Goal: Task Accomplishment & Management: Complete application form

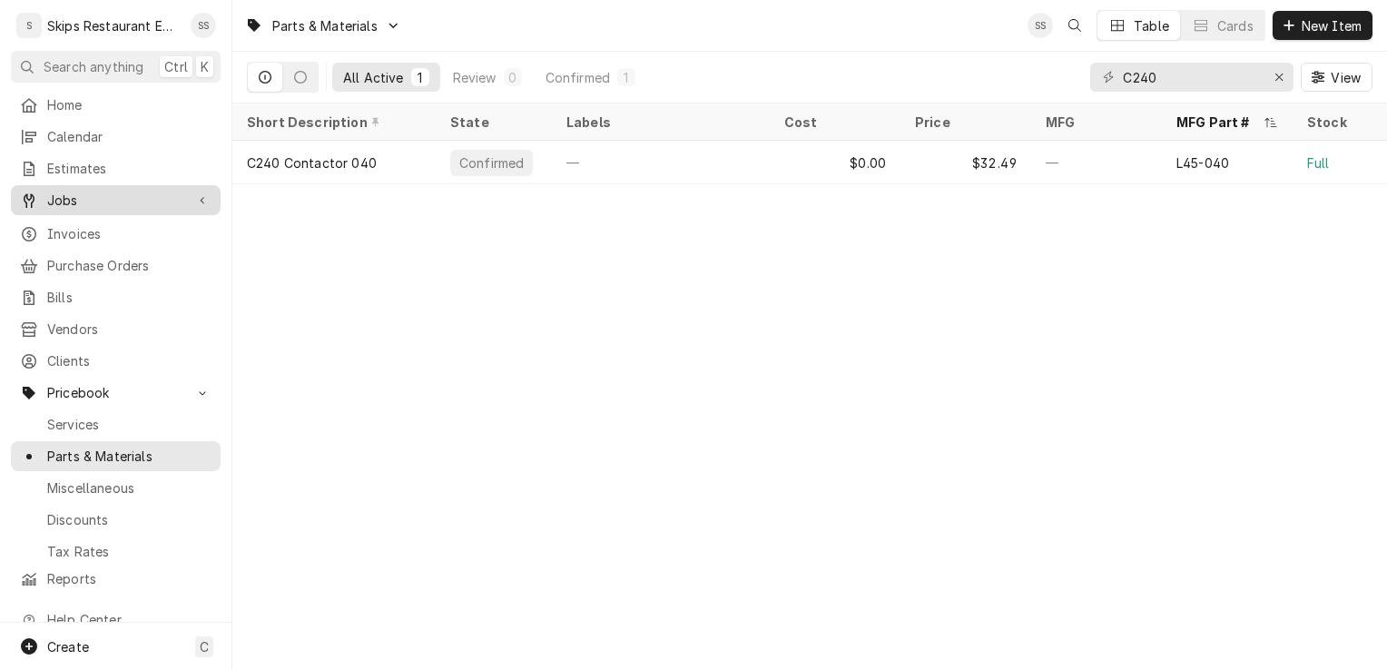
click at [65, 202] on span "Jobs" at bounding box center [115, 200] width 137 height 19
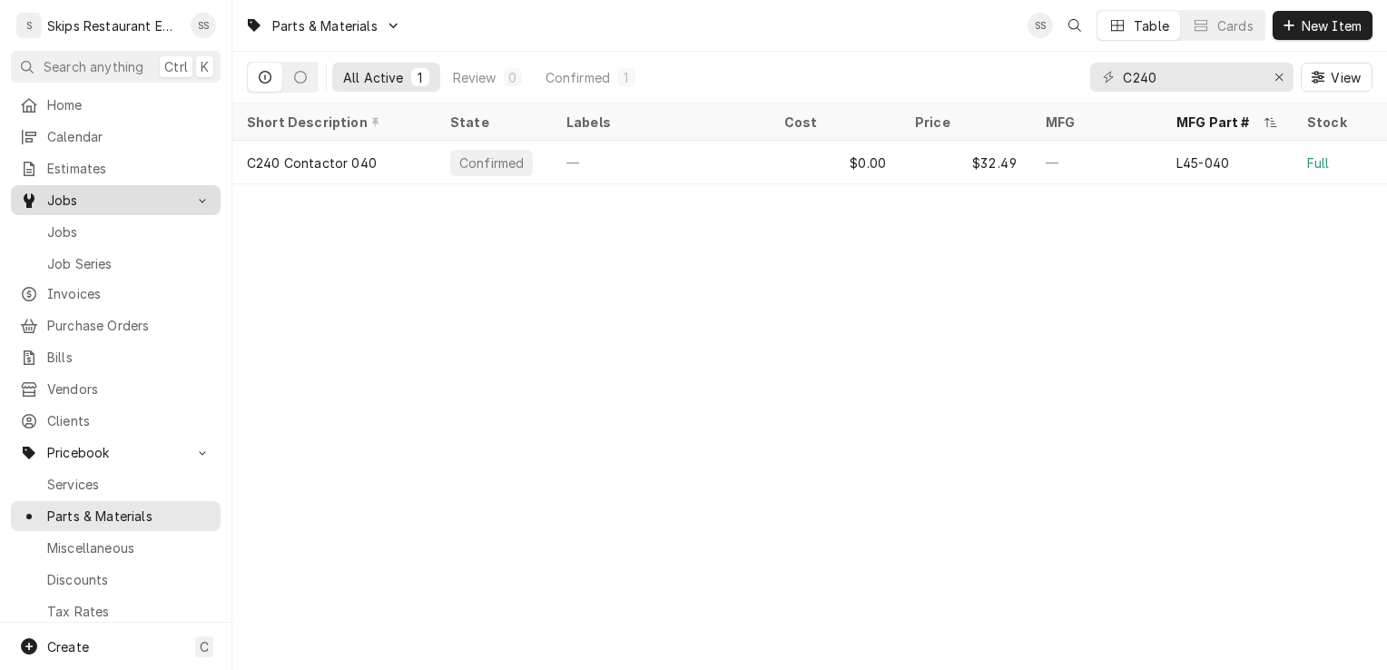
click at [58, 191] on span "Jobs" at bounding box center [115, 200] width 137 height 19
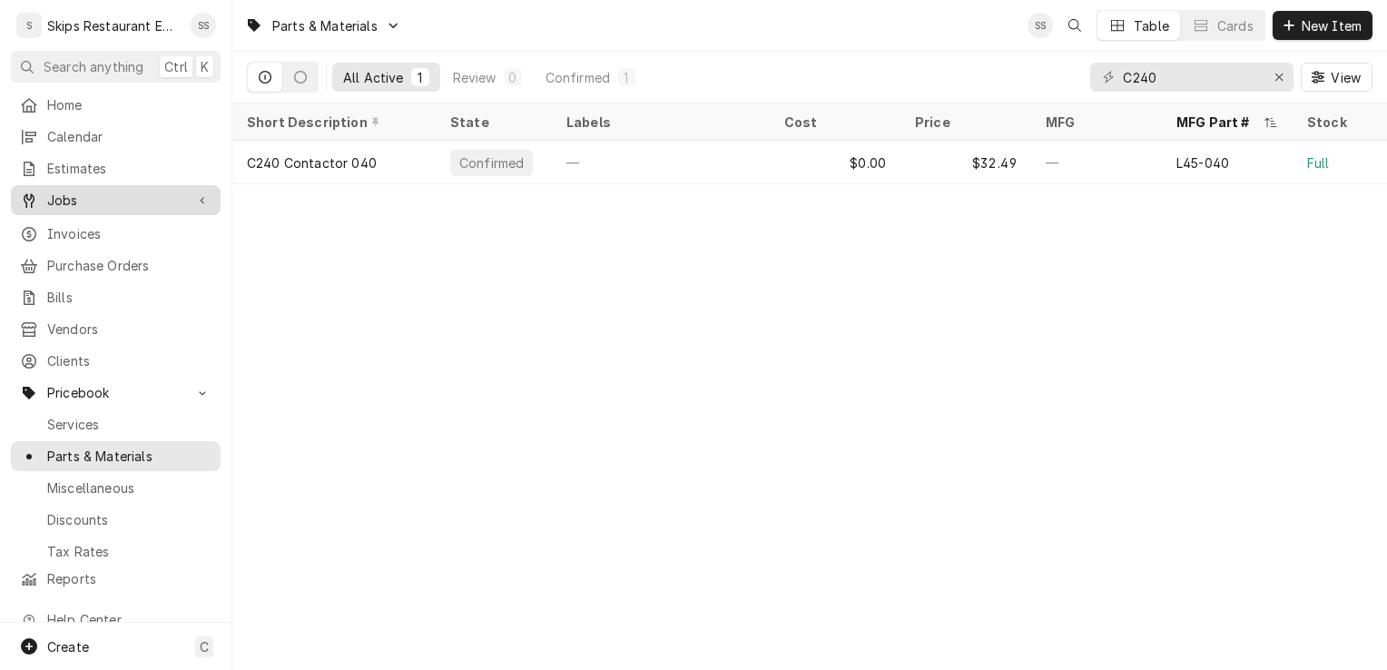
click at [91, 191] on span "Jobs" at bounding box center [115, 200] width 137 height 19
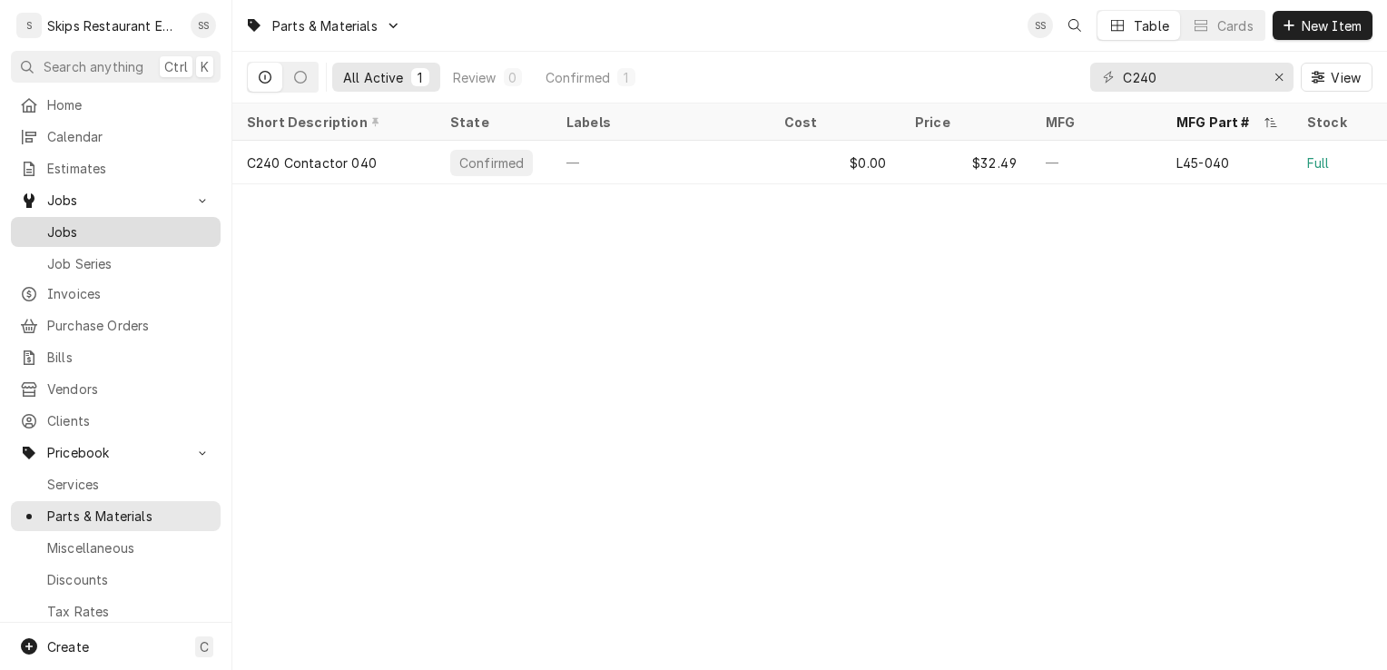
click at [69, 231] on span "Jobs" at bounding box center [129, 231] width 164 height 19
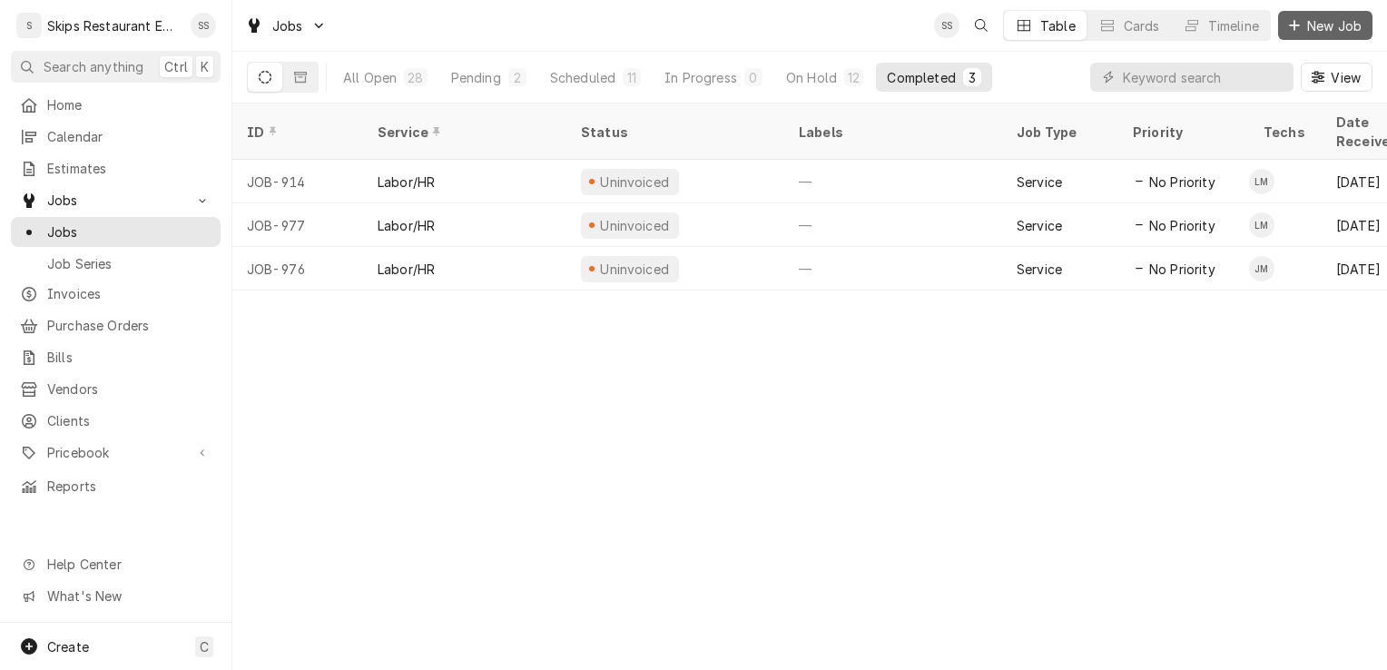
click at [1324, 27] on span "New Job" at bounding box center [1335, 25] width 62 height 19
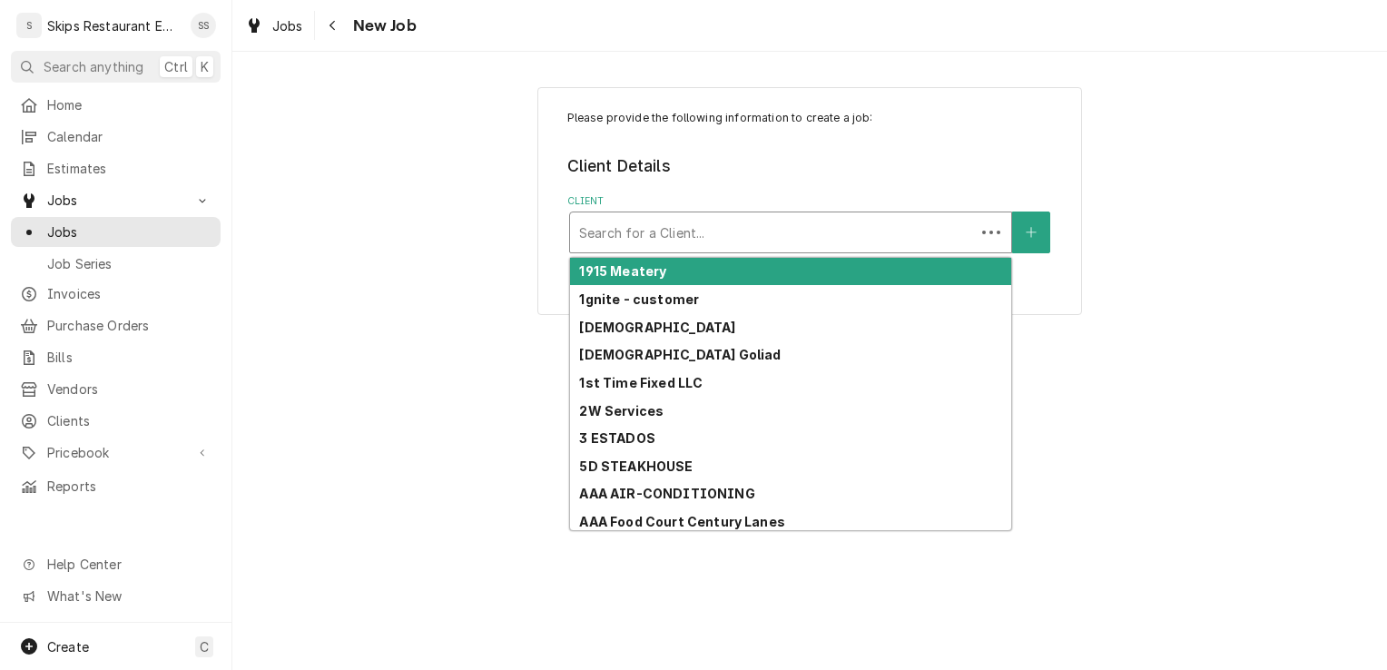
click at [605, 234] on div "Client" at bounding box center [772, 232] width 387 height 33
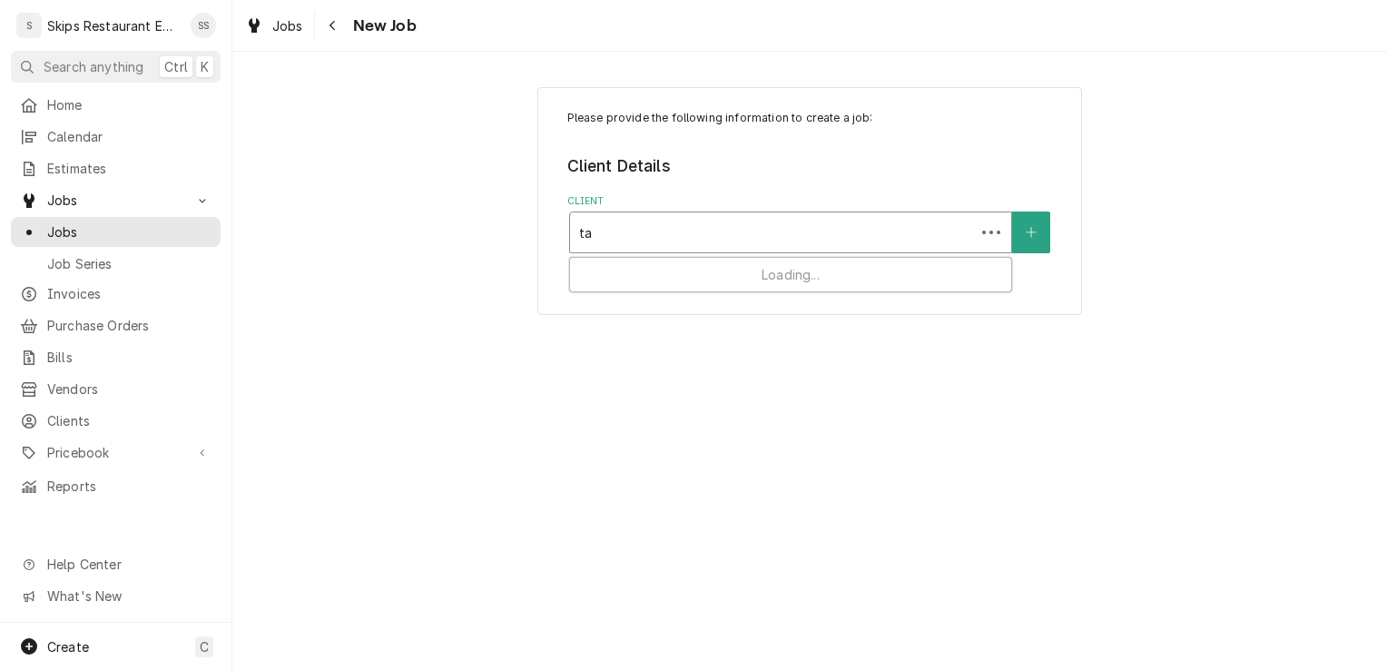
type input "taq"
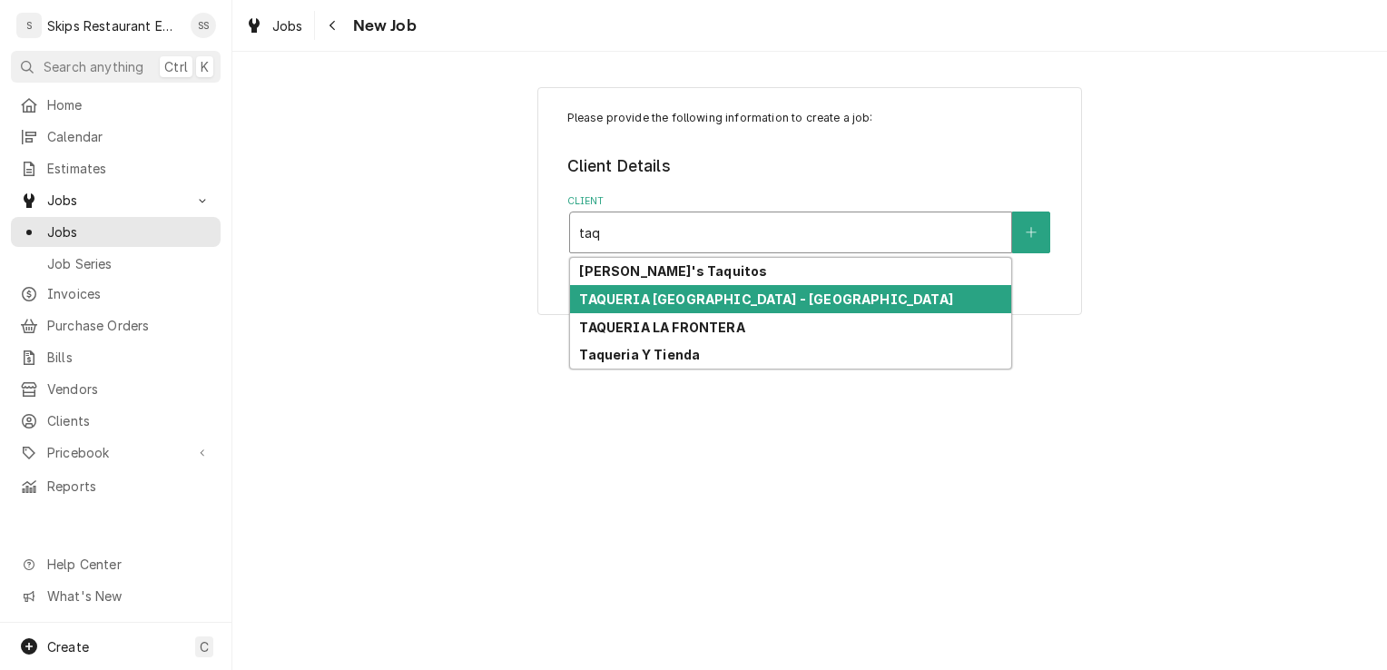
click at [683, 302] on strong "TAQUERIA GUADALAJARA - VICTORIA" at bounding box center [765, 298] width 373 height 15
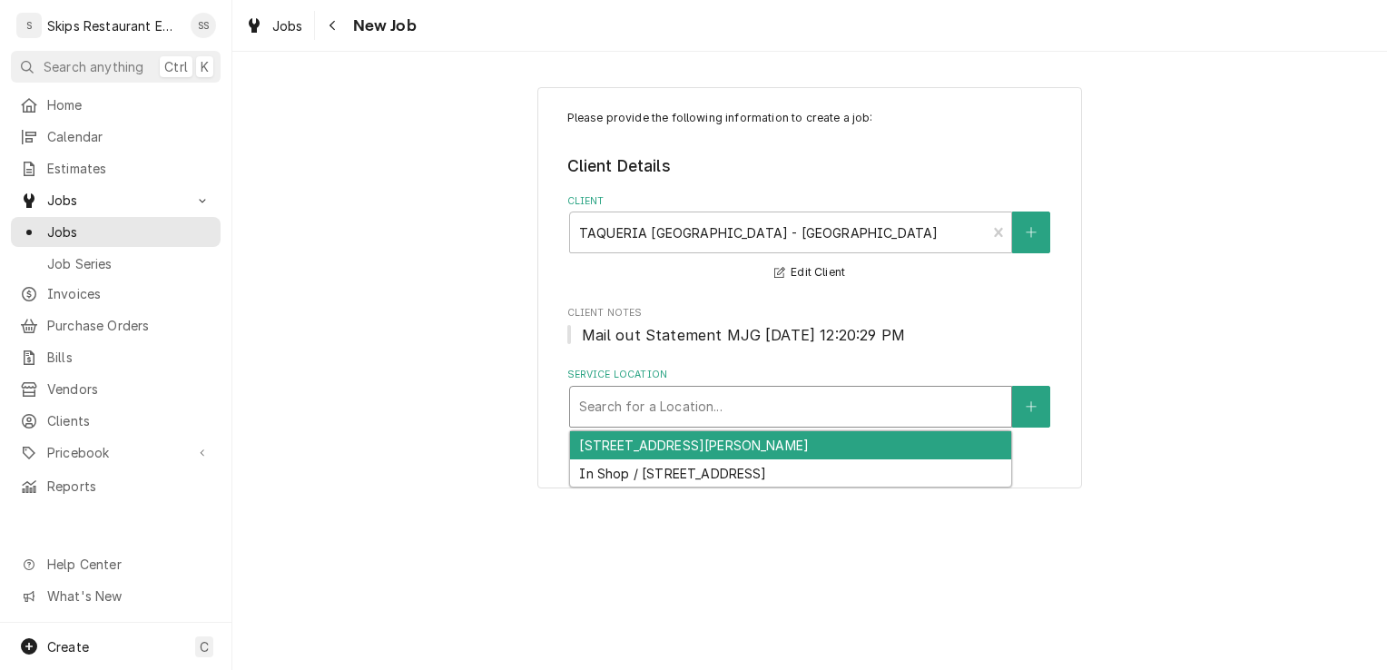
click at [687, 400] on div "Service Location" at bounding box center [790, 406] width 423 height 33
click at [651, 449] on div "2301 N BEN JORDAN, VICTORIA, TX 77901" at bounding box center [790, 445] width 441 height 28
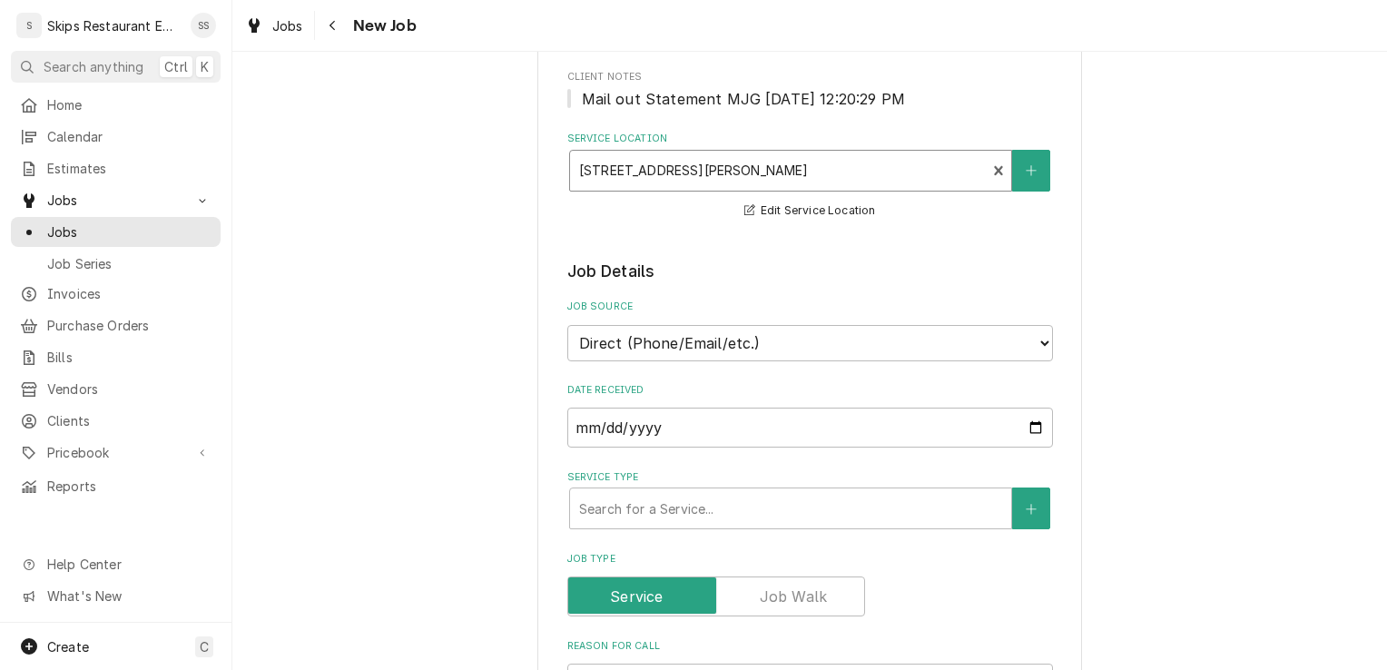
scroll to position [231, 0]
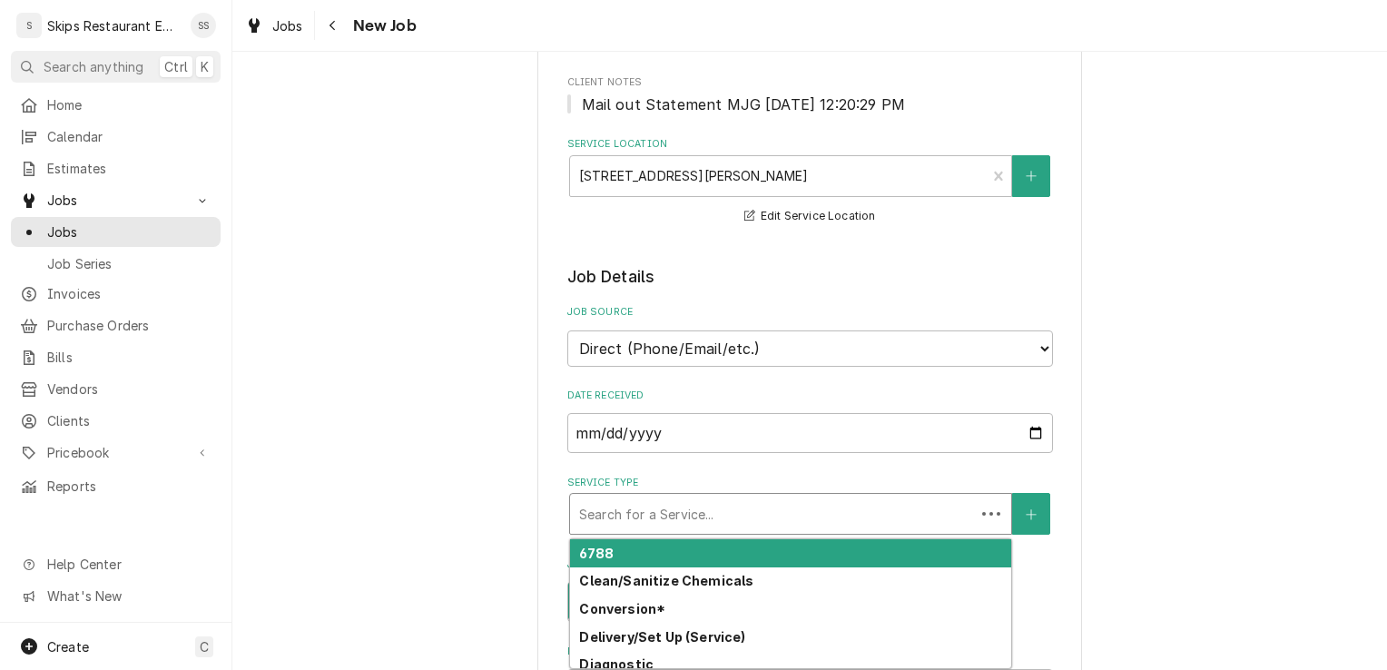
click at [646, 513] on div "Service Type" at bounding box center [772, 514] width 387 height 33
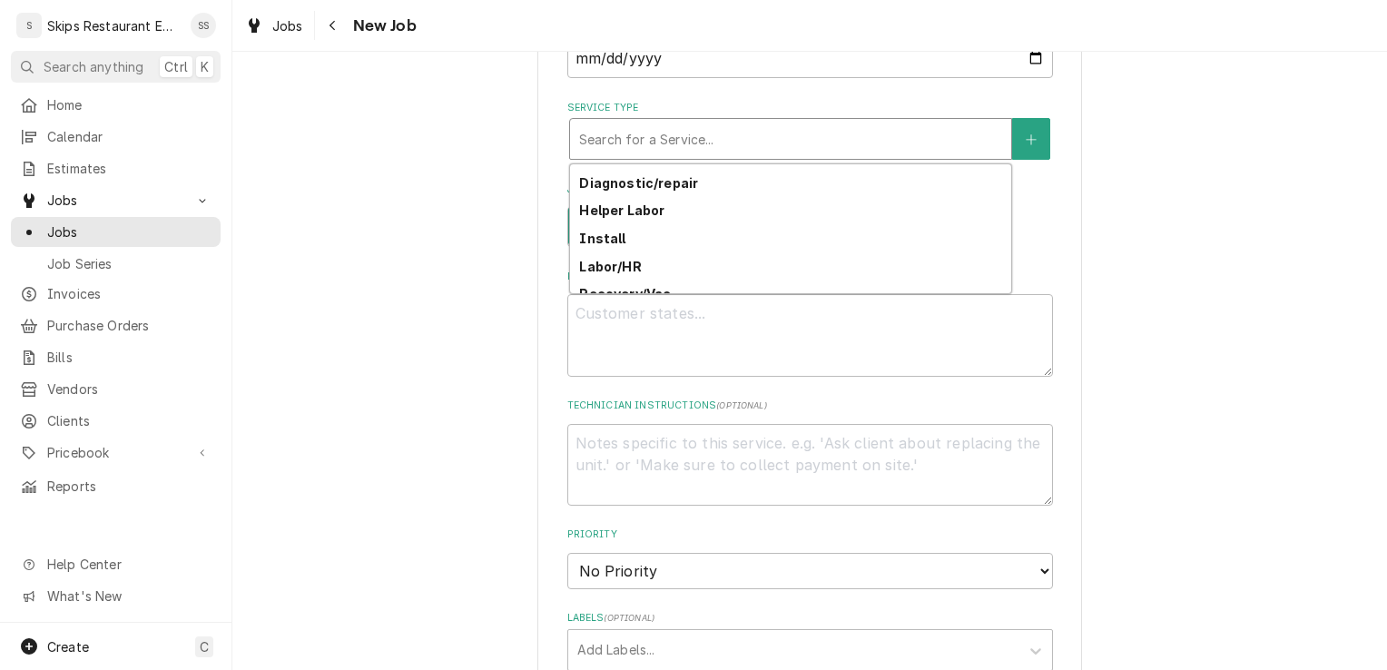
scroll to position [155, 0]
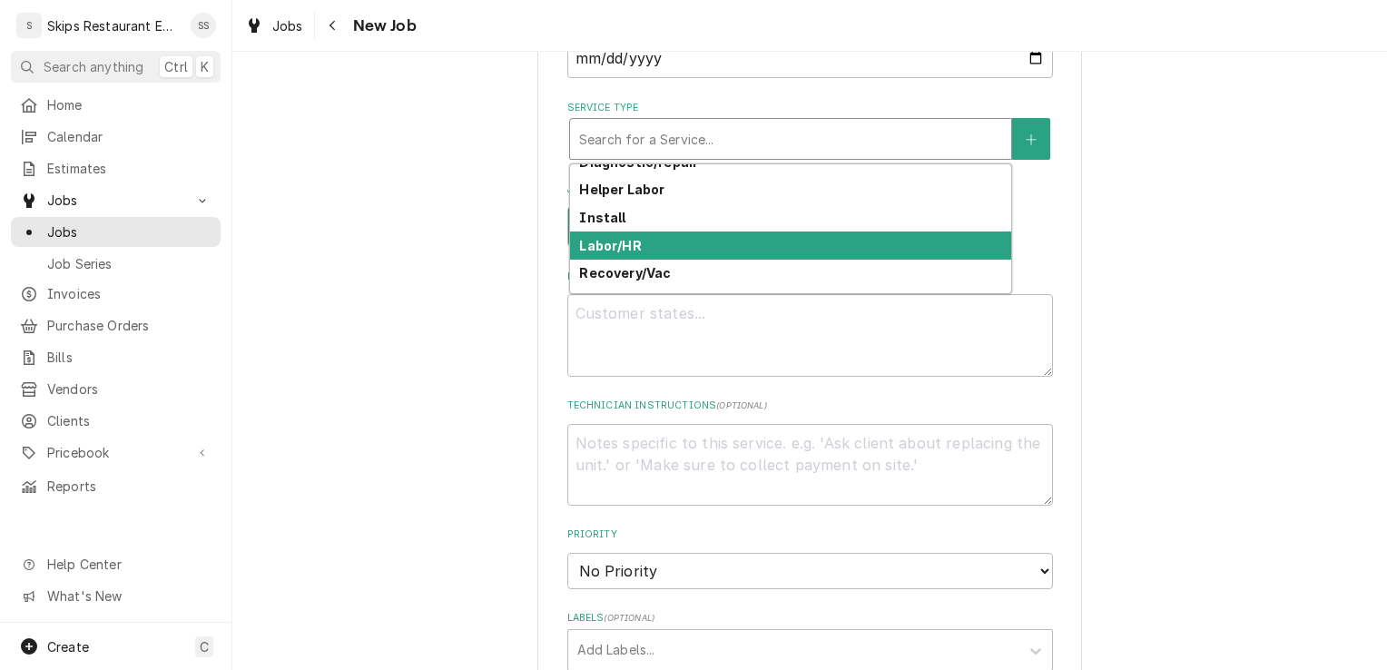
click at [601, 251] on strong "Labor/HR" at bounding box center [610, 245] width 62 height 15
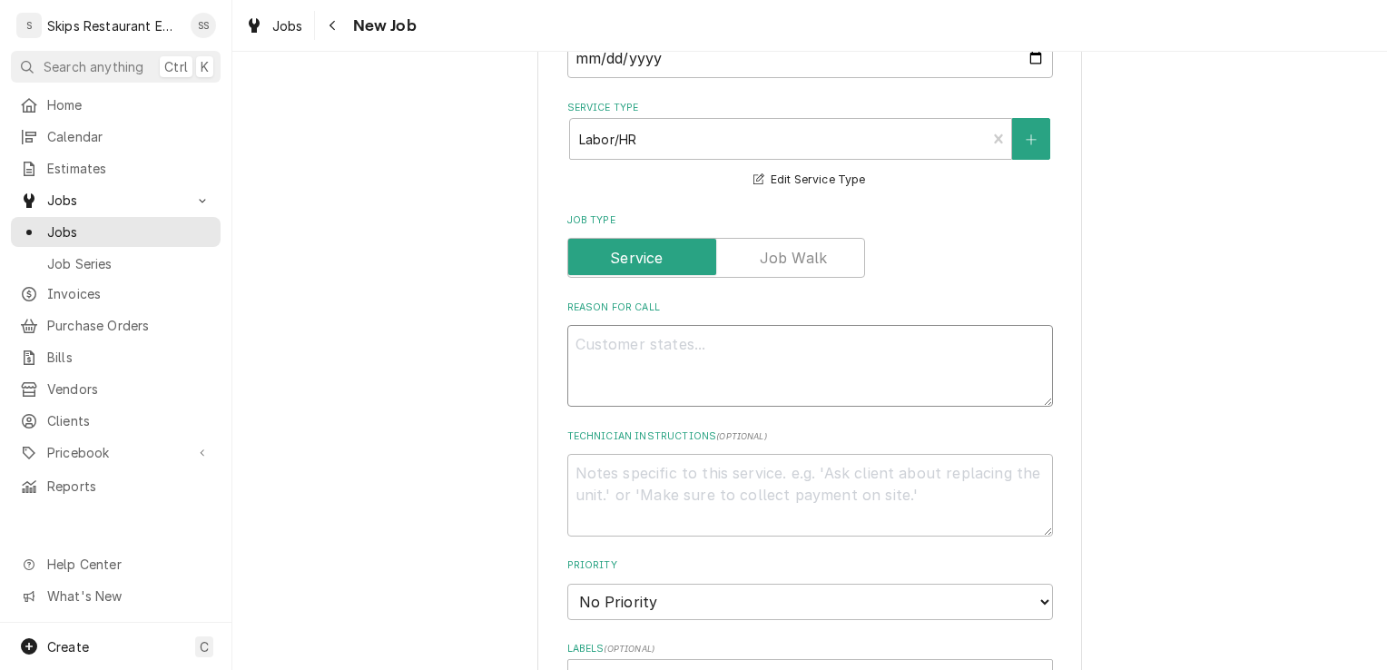
click at [620, 346] on textarea "Reason For Call" at bounding box center [810, 366] width 486 height 82
type textarea "x"
type textarea "W"
type textarea "x"
type textarea "We"
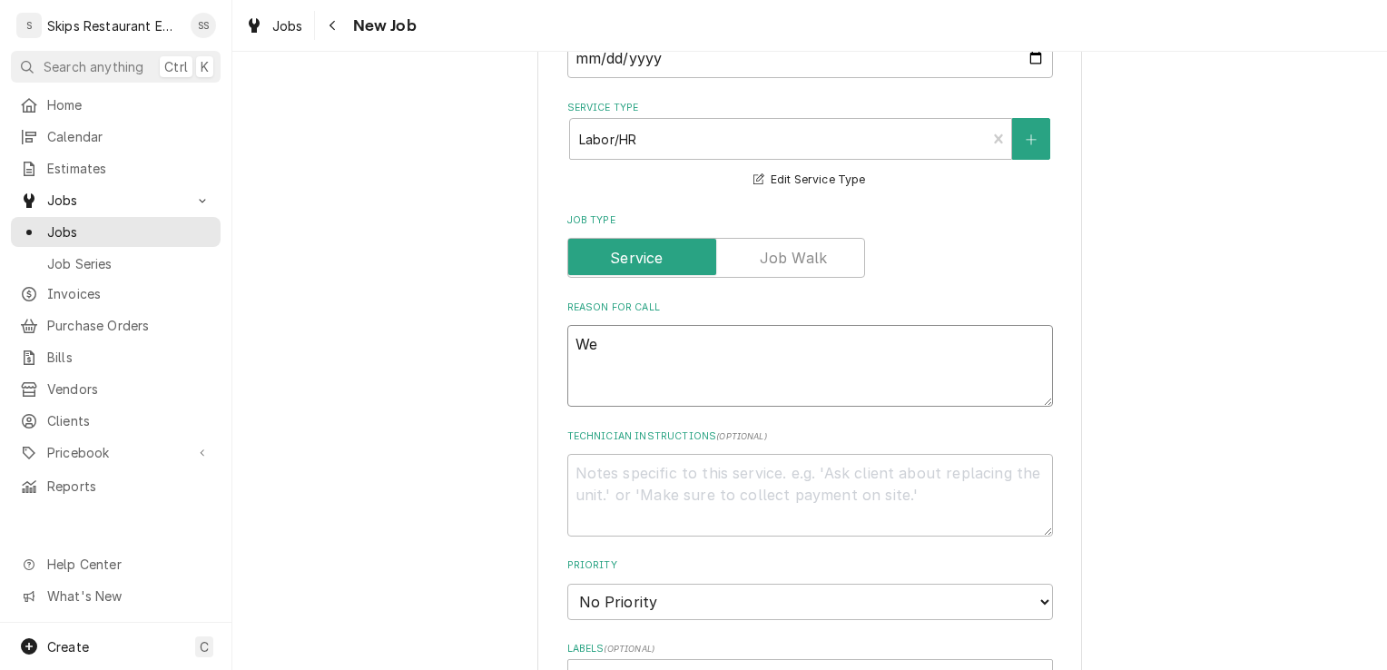
type textarea "x"
type textarea "Wel"
type textarea "x"
type textarea "Well"
type textarea "x"
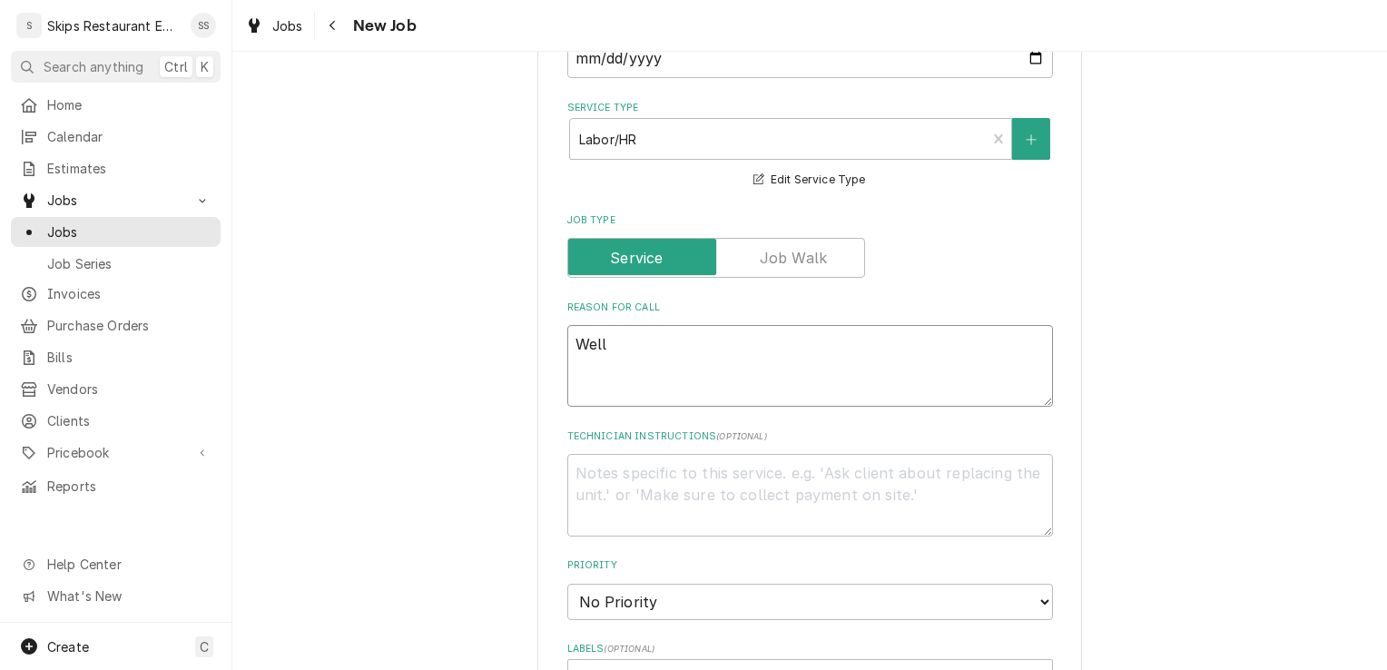
type textarea "Wells"
type textarea "x"
type textarea "Wells"
type textarea "x"
type textarea "Wells d"
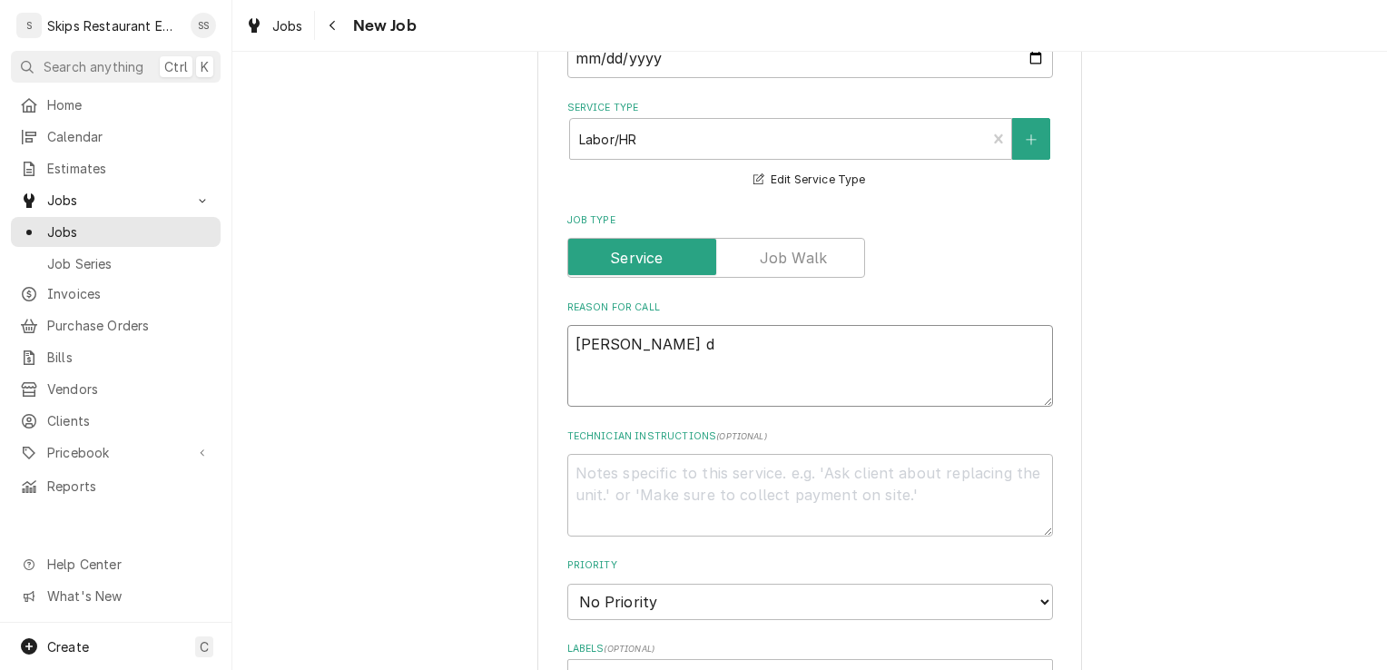
type textarea "x"
type textarea "Wells do"
type textarea "x"
type textarea "Wells dow"
type textarea "x"
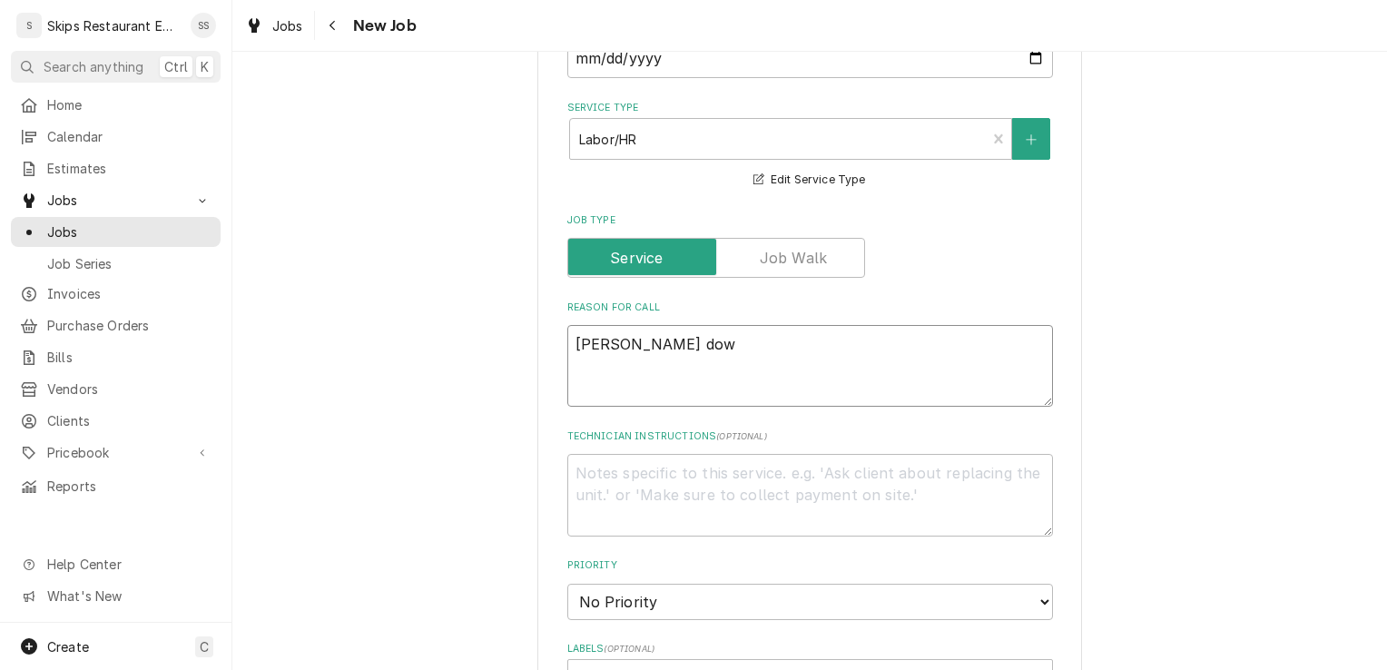
type textarea "Wells down"
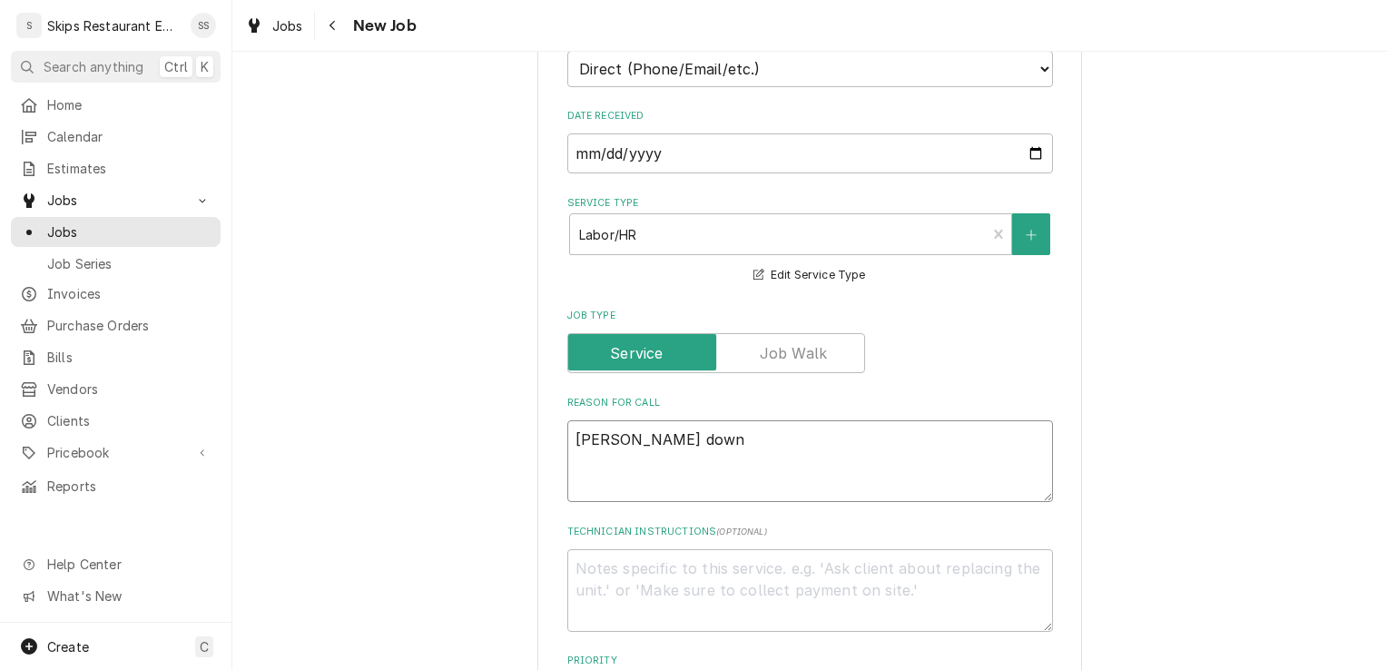
scroll to position [505, 0]
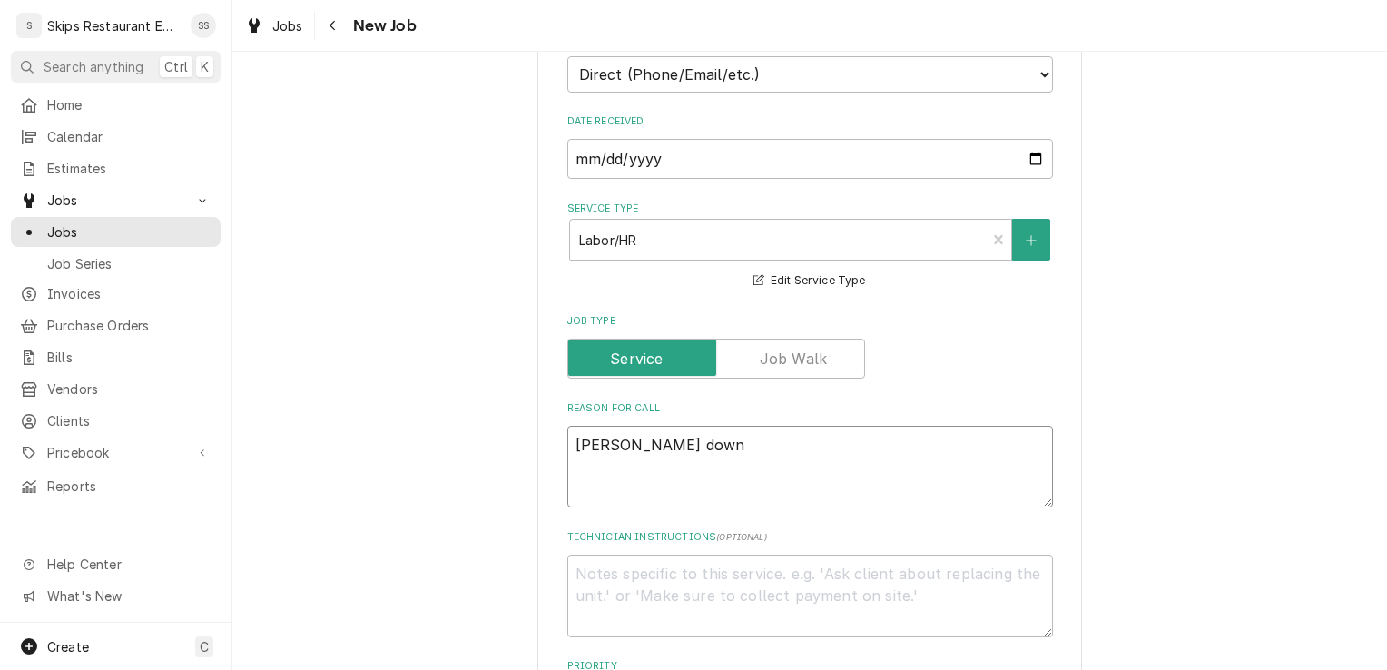
type textarea "x"
type textarea "Wells down"
type textarea "x"
type textarea "Wells down i"
type textarea "x"
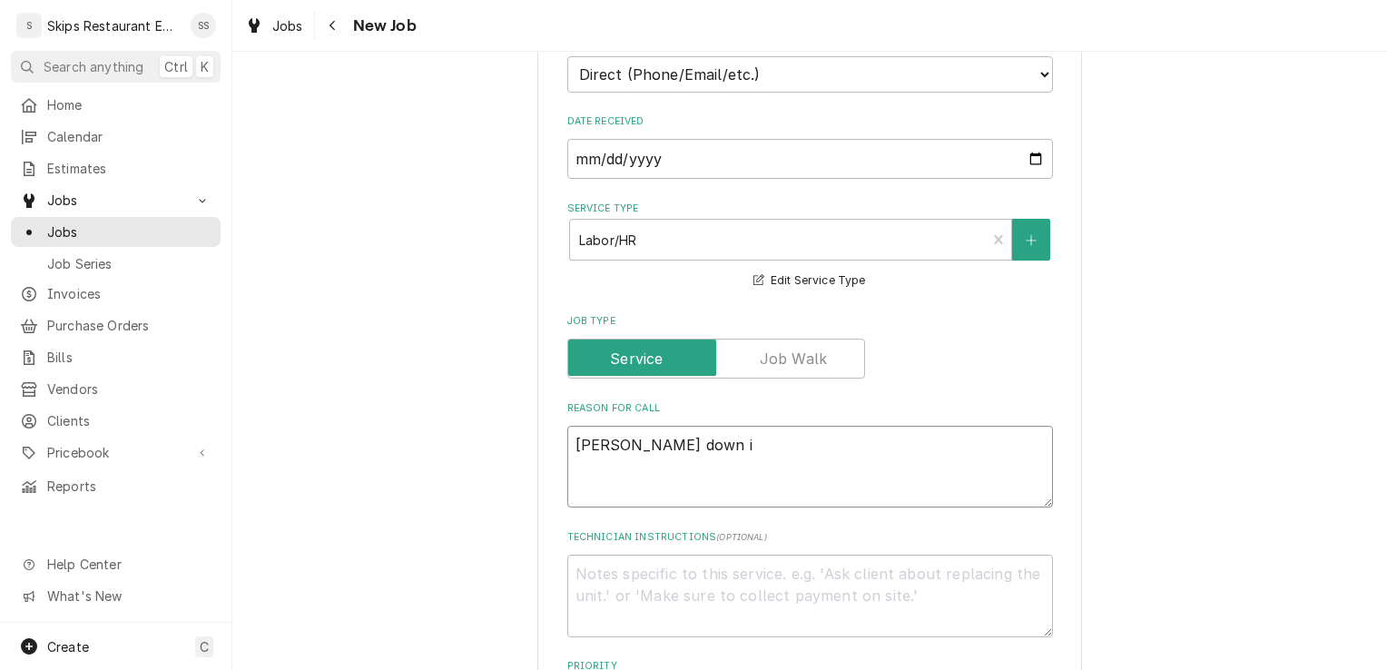
type textarea "Wells down in"
type textarea "x"
type textarea "Wells down in"
type textarea "x"
type textarea "Wells down in s"
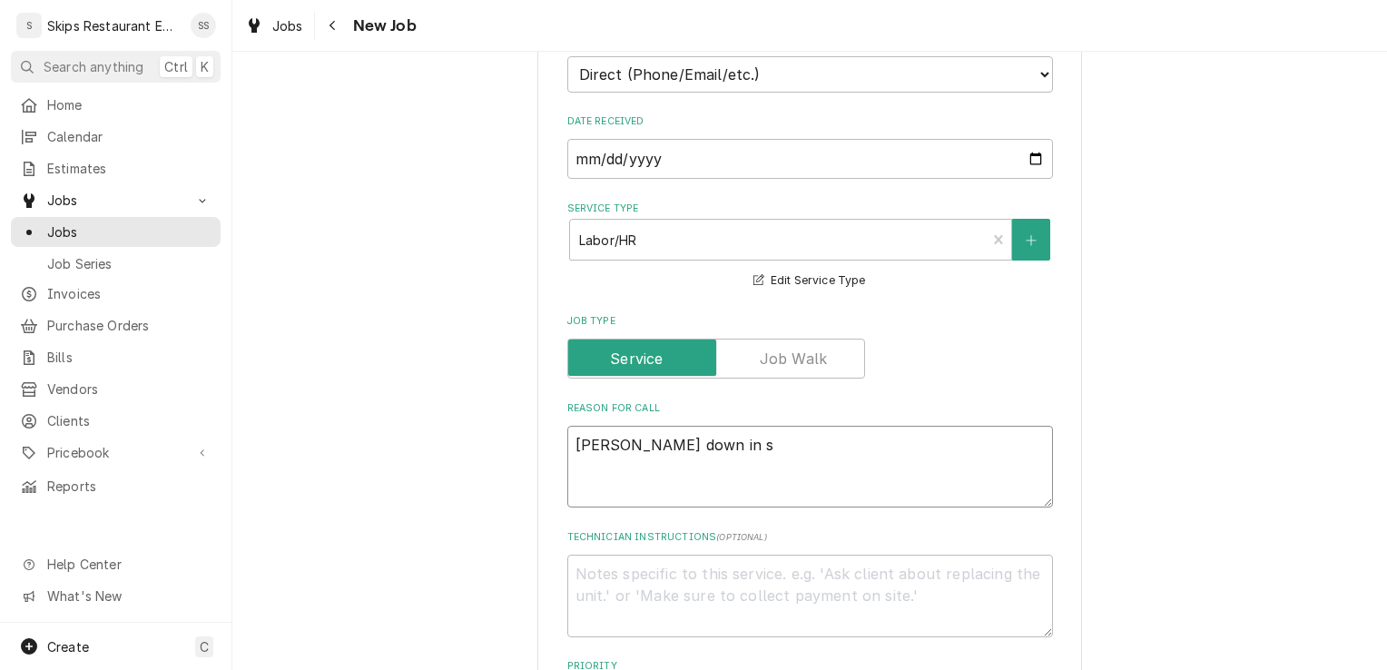
type textarea "x"
type textarea "Wells down in st"
type textarea "x"
type textarea "Wells down in ste"
type textarea "x"
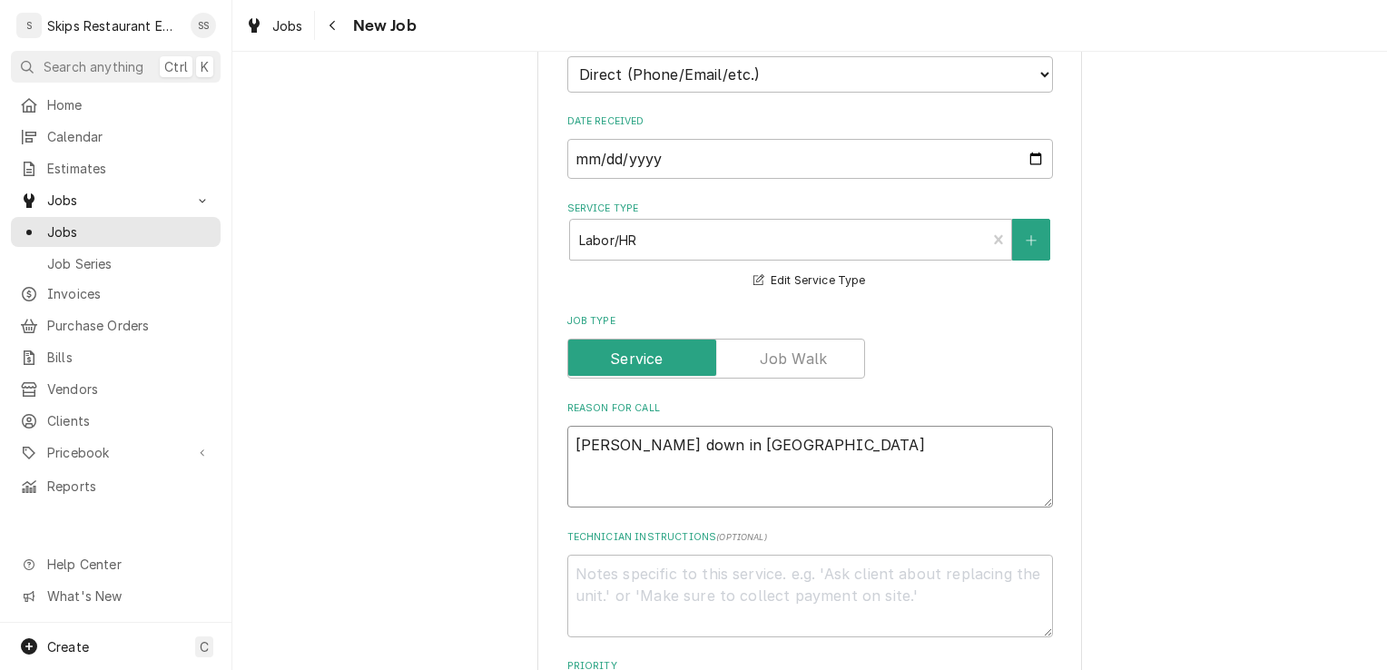
type textarea "Wells down in stea"
type textarea "x"
type textarea "Wells down in steam"
type textarea "x"
type textarea "Wells down in steam"
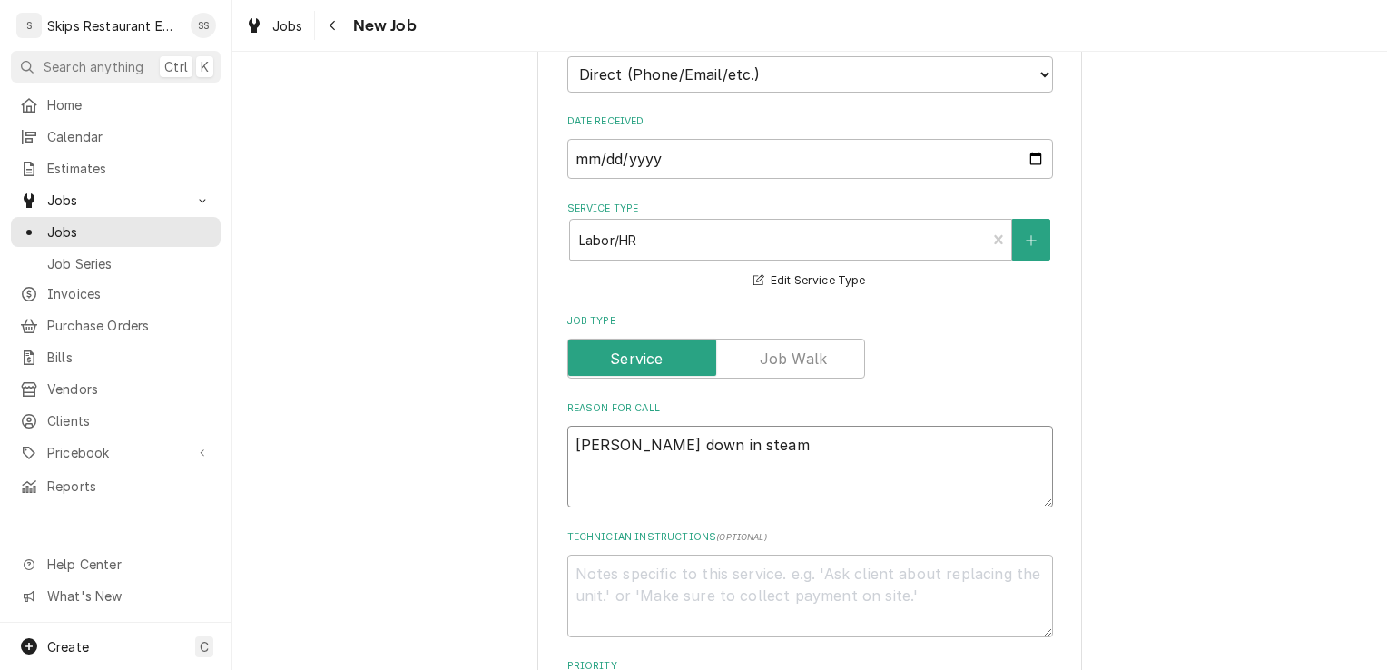
type textarea "x"
type textarea "Wells down in steam t"
type textarea "x"
type textarea "Wells down in steam ta"
type textarea "x"
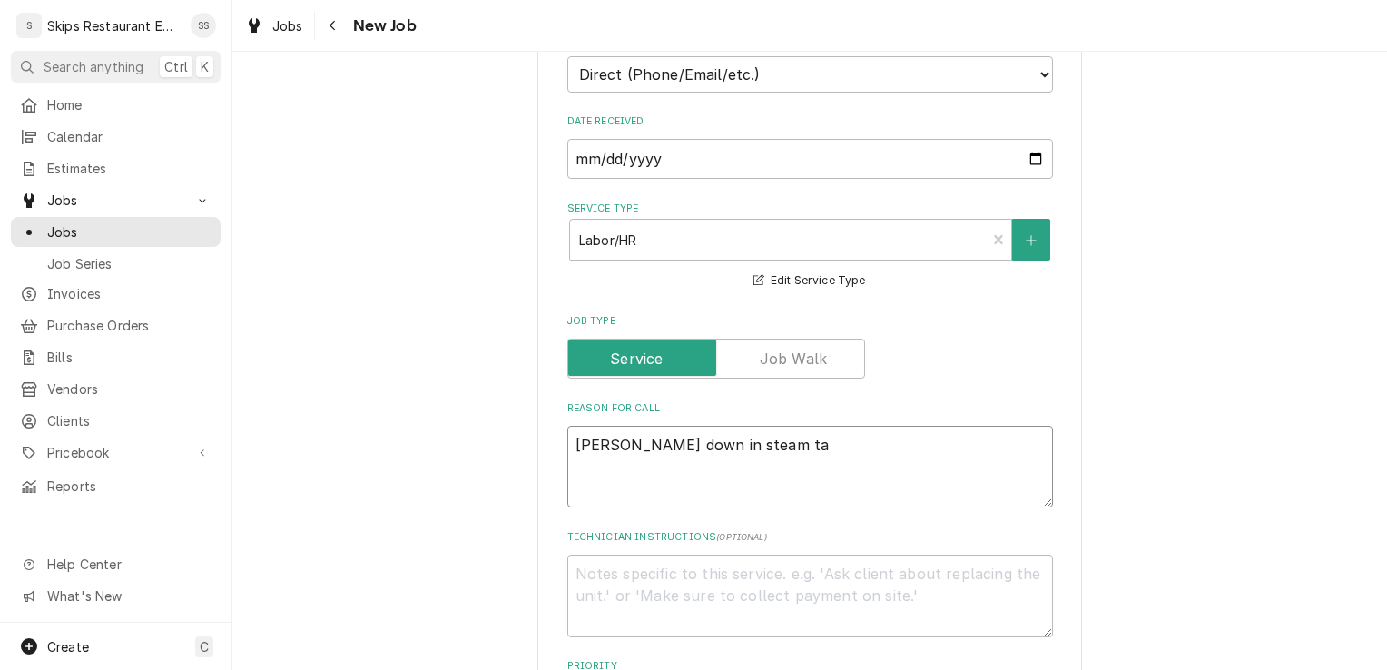
type textarea "Wells down in steam tab"
type textarea "x"
type textarea "Wells down in steam tab;"
type textarea "x"
type textarea "Wells down in steam tab"
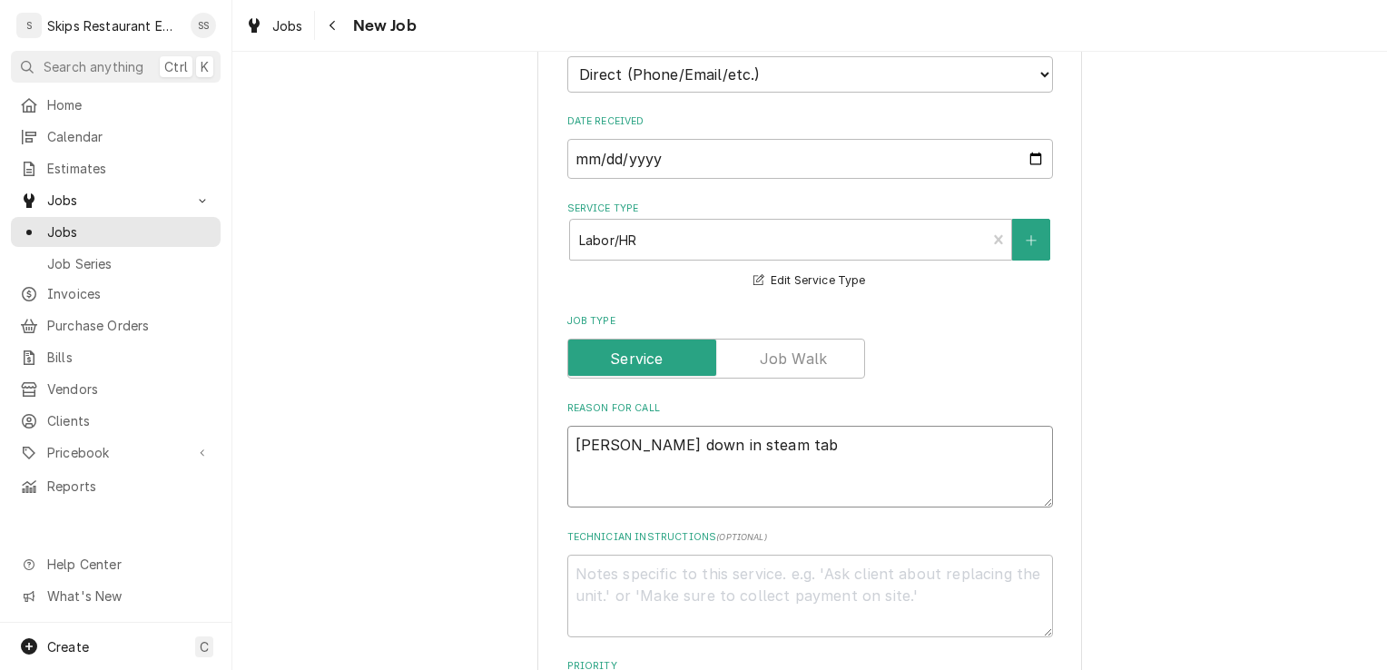
type textarea "x"
type textarea "Wells down in steam tabl"
type textarea "x"
type textarea "Wells down in steam table"
type textarea "x"
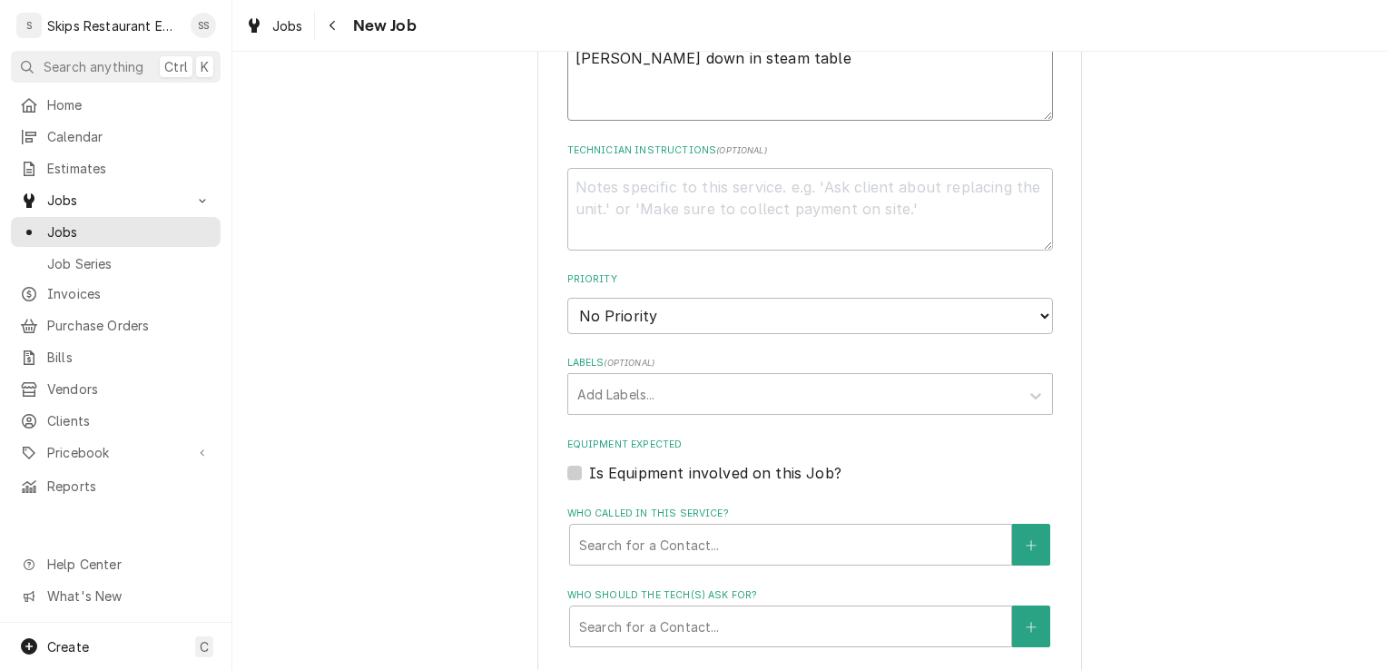
scroll to position [928, 0]
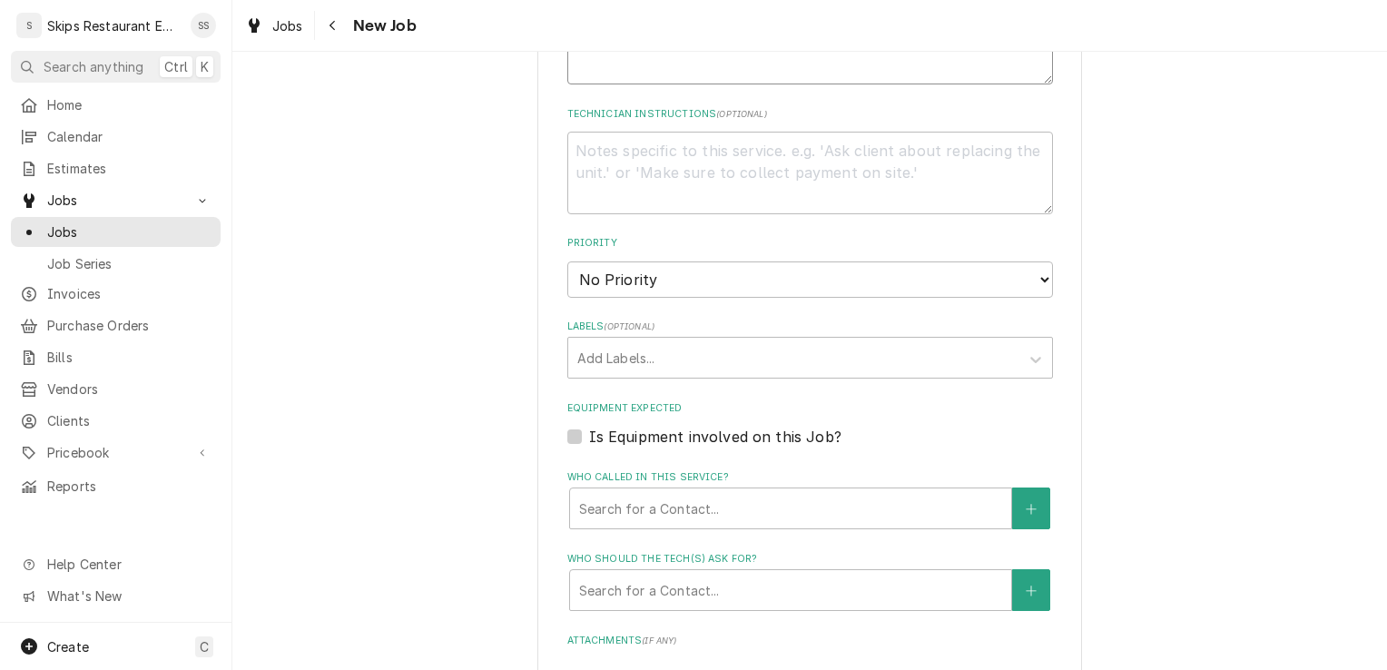
type textarea "Wells down in steam table"
click at [589, 432] on label "Is Equipment involved on this Job?" at bounding box center [715, 437] width 252 height 22
click at [589, 432] on input "Equipment Expected" at bounding box center [832, 446] width 486 height 40
checkbox input "true"
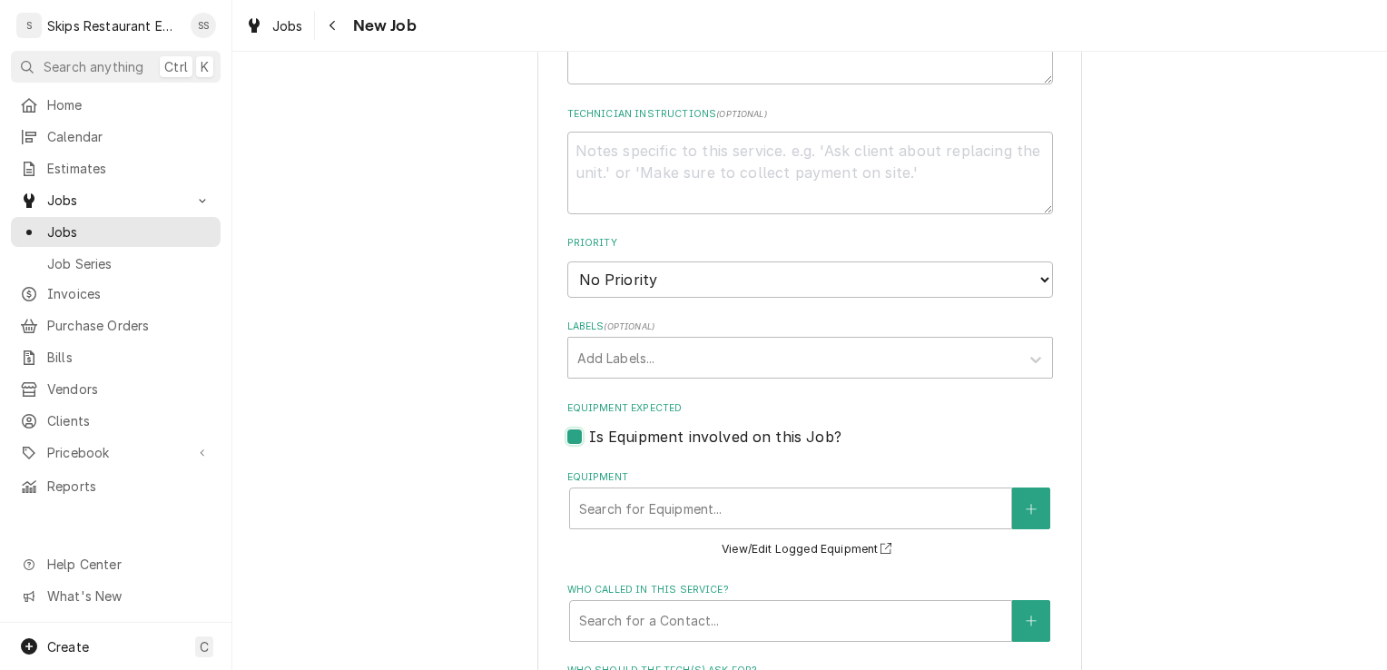
type textarea "x"
click at [657, 508] on div "Equipment" at bounding box center [790, 508] width 423 height 33
click at [724, 520] on div "Equipment" at bounding box center [790, 508] width 423 height 33
click at [748, 554] on button "View/Edit Logged Equipment" at bounding box center [810, 549] width 182 height 23
click at [1026, 499] on button "Equipment" at bounding box center [1031, 509] width 38 height 42
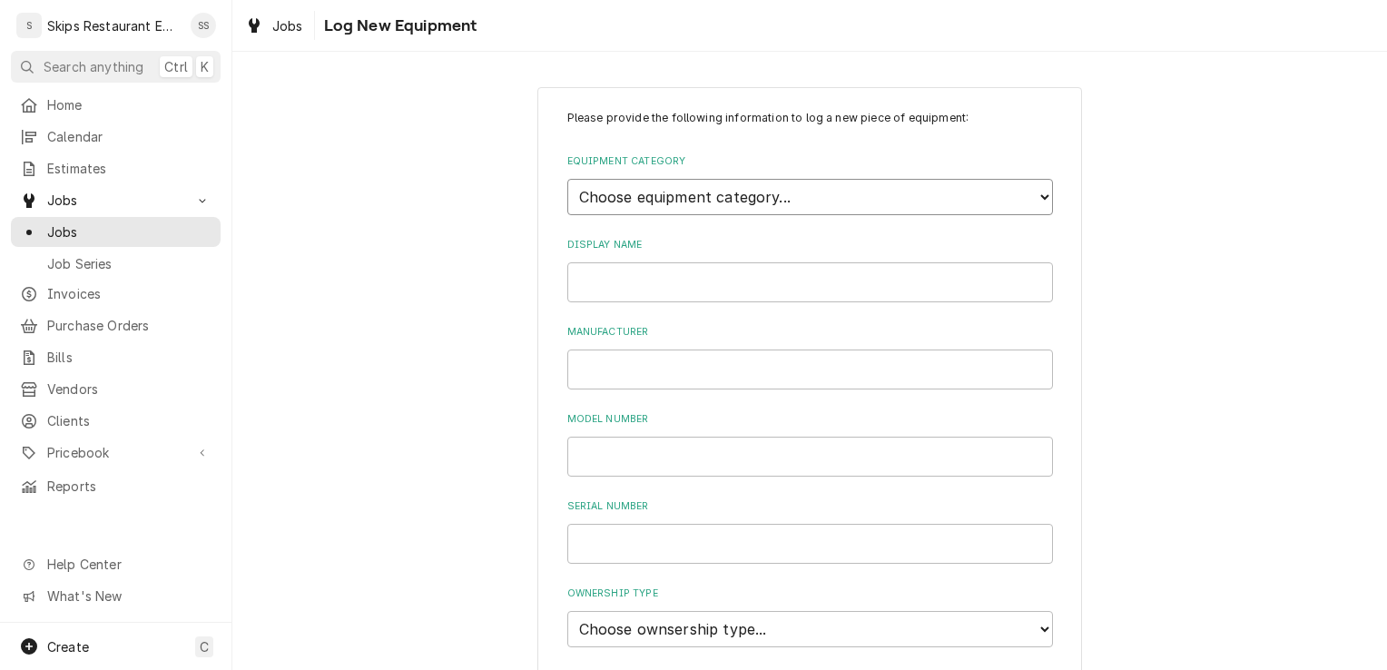
click at [675, 198] on select "Choose equipment category... Cooking Equipment Fryers Ice Machines Ovens and Ra…" at bounding box center [810, 197] width 486 height 36
select select "7"
click at [567, 179] on select "Choose equipment category... Cooking Equipment Fryers Ice Machines Ovens and Ra…" at bounding box center [810, 197] width 486 height 36
click at [721, 274] on select "Choose equipment type... Bun Warmer Dish and Tray Dispenser Display Cabinet Dra…" at bounding box center [810, 280] width 486 height 36
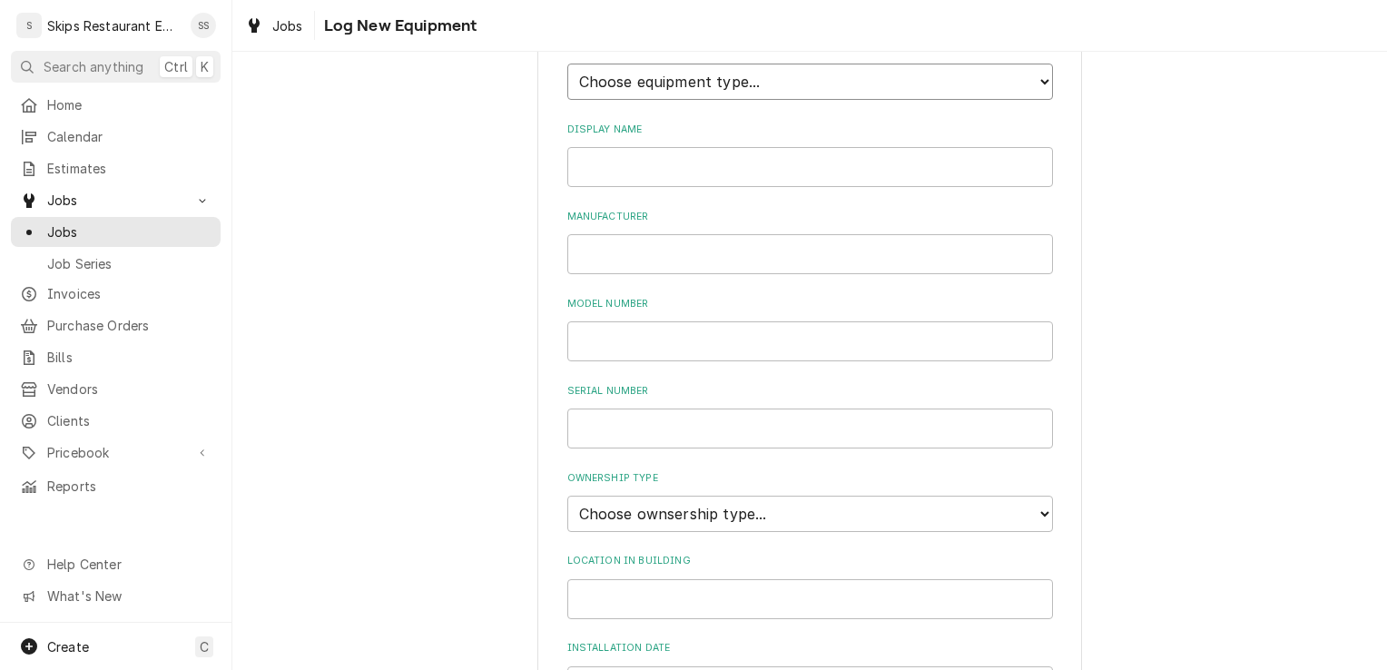
scroll to position [196, 0]
click at [725, 79] on select "Choose equipment type... Bun Warmer Dish and Tray Dispenser Display Cabinet Dra…" at bounding box center [810, 84] width 486 height 36
select select "140"
click at [567, 66] on select "Choose equipment type... Bun Warmer Dish and Tray Dispenser Display Cabinet Dra…" at bounding box center [810, 84] width 486 height 36
click at [606, 170] on input "Display Name" at bounding box center [810, 170] width 486 height 40
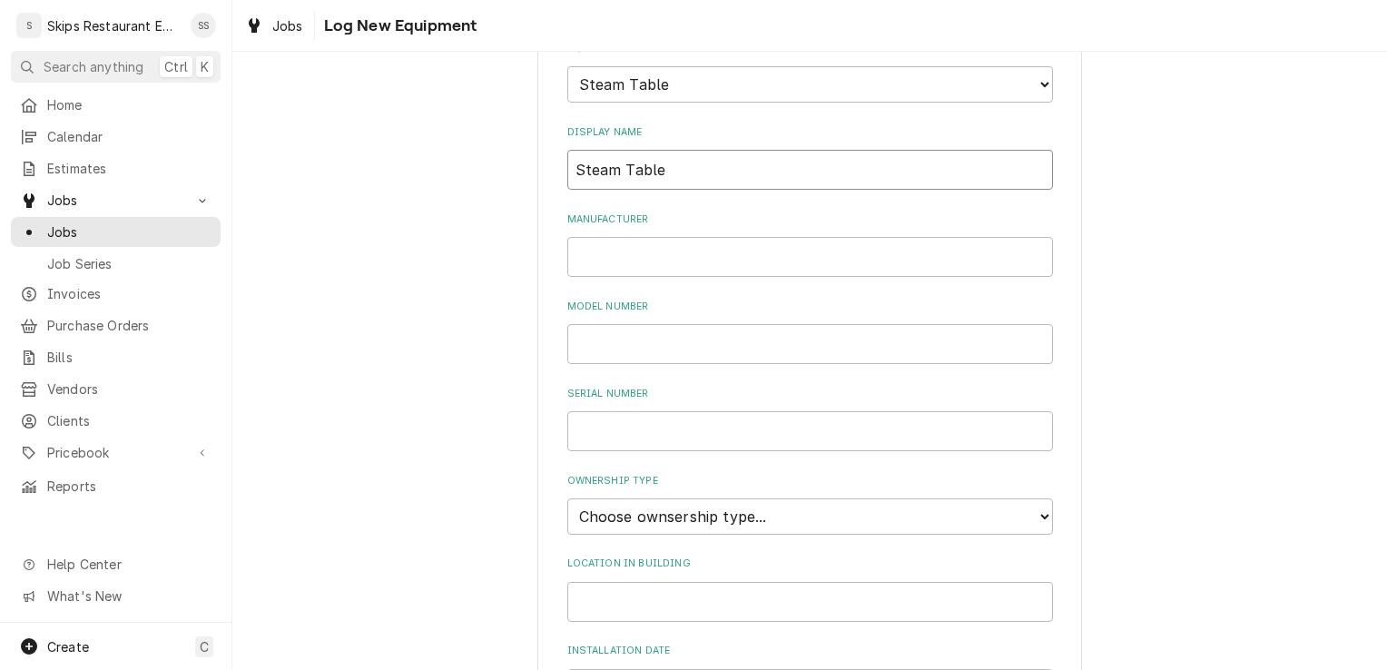
type input "Steam Table"
click at [681, 517] on select "Choose ownsership type... Unknown Owned Leased Rented" at bounding box center [810, 516] width 486 height 36
select select "1"
click at [567, 498] on select "Choose ownsership type... Unknown Owned Leased Rented" at bounding box center [810, 516] width 486 height 36
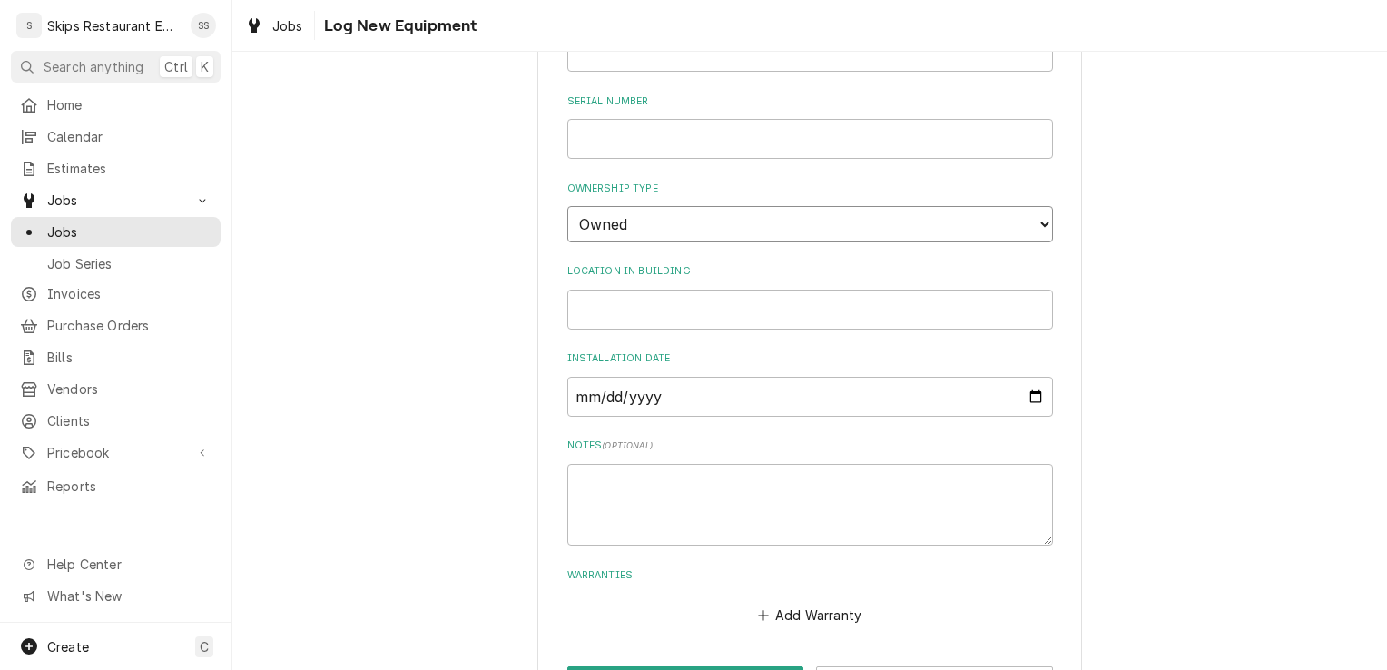
scroll to position [556, 0]
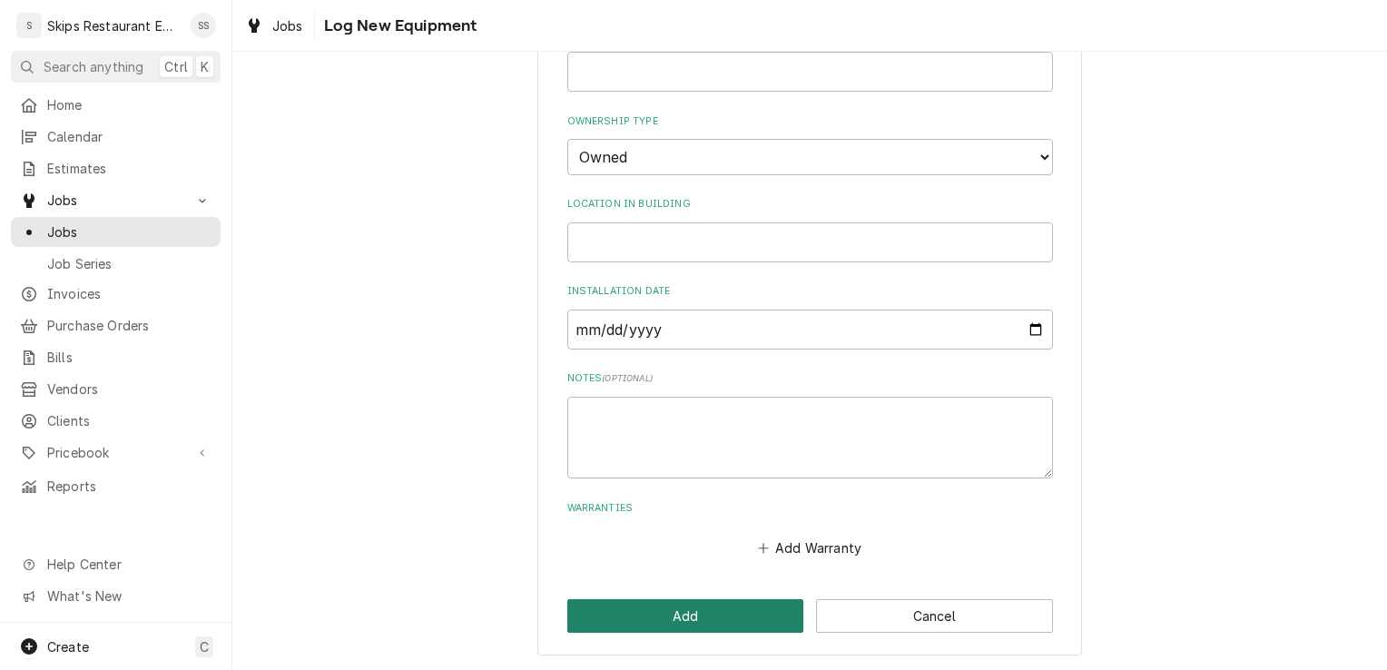
click at [727, 606] on button "Add" at bounding box center [685, 616] width 237 height 34
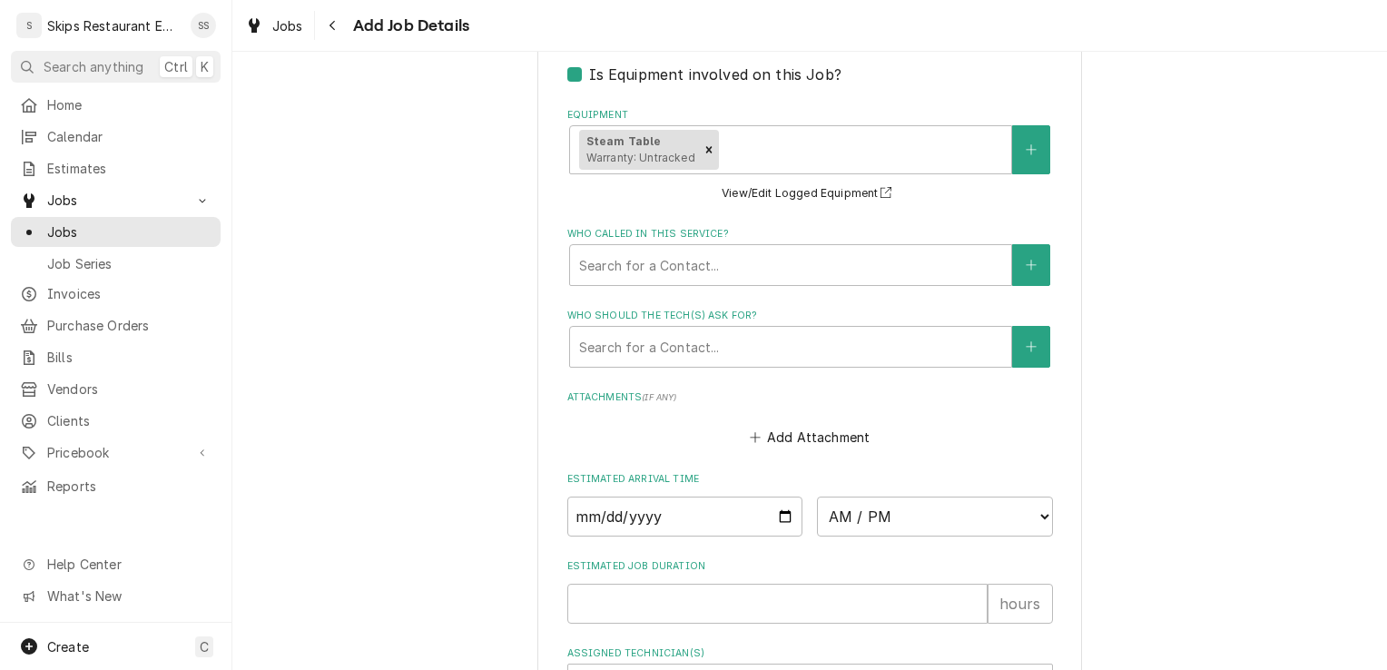
scroll to position [1319, 0]
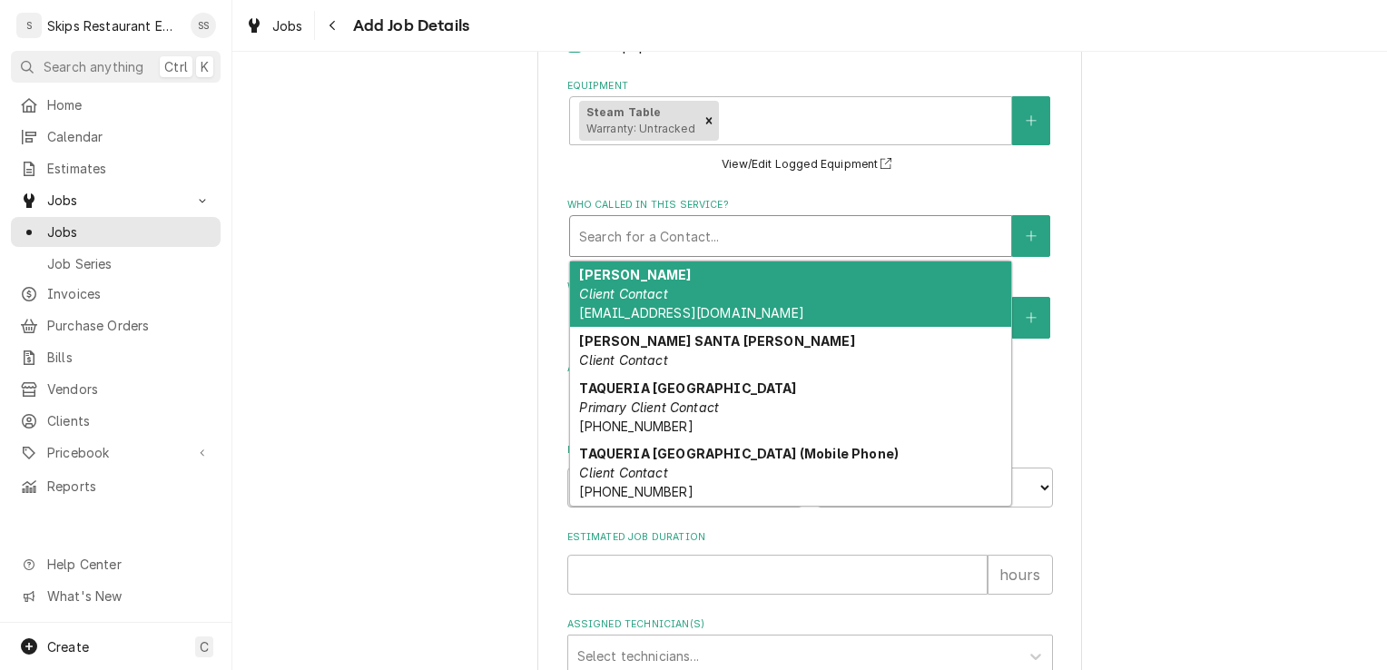
click at [665, 238] on div "Who called in this service?" at bounding box center [790, 236] width 423 height 33
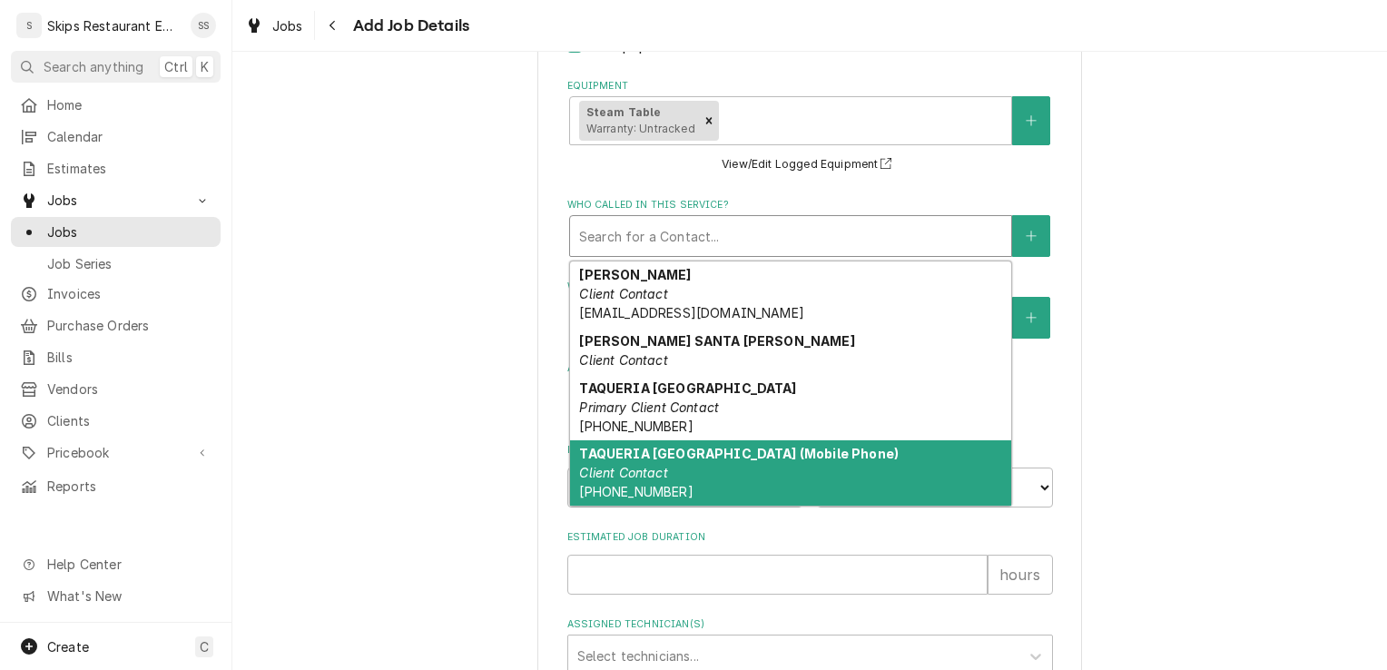
click at [579, 491] on span "(361) 935-9865" at bounding box center [635, 491] width 113 height 15
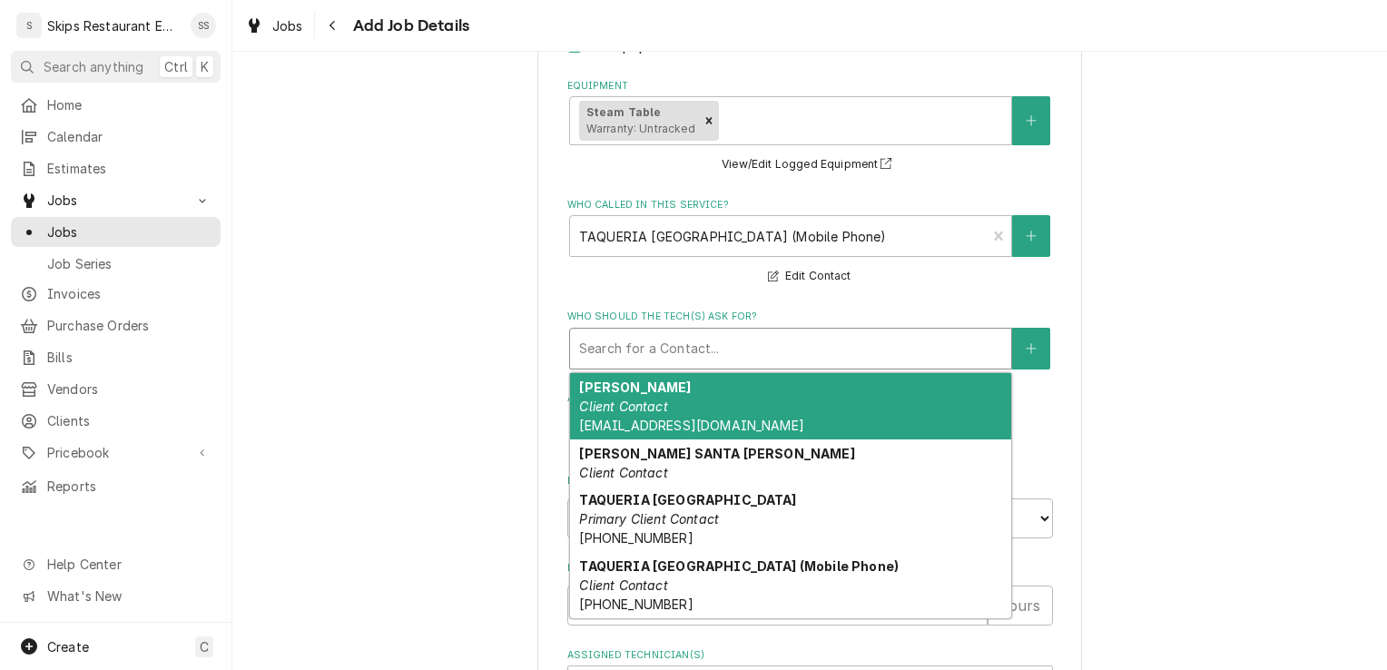
click at [678, 343] on div "Who should the tech(s) ask for?" at bounding box center [790, 348] width 423 height 33
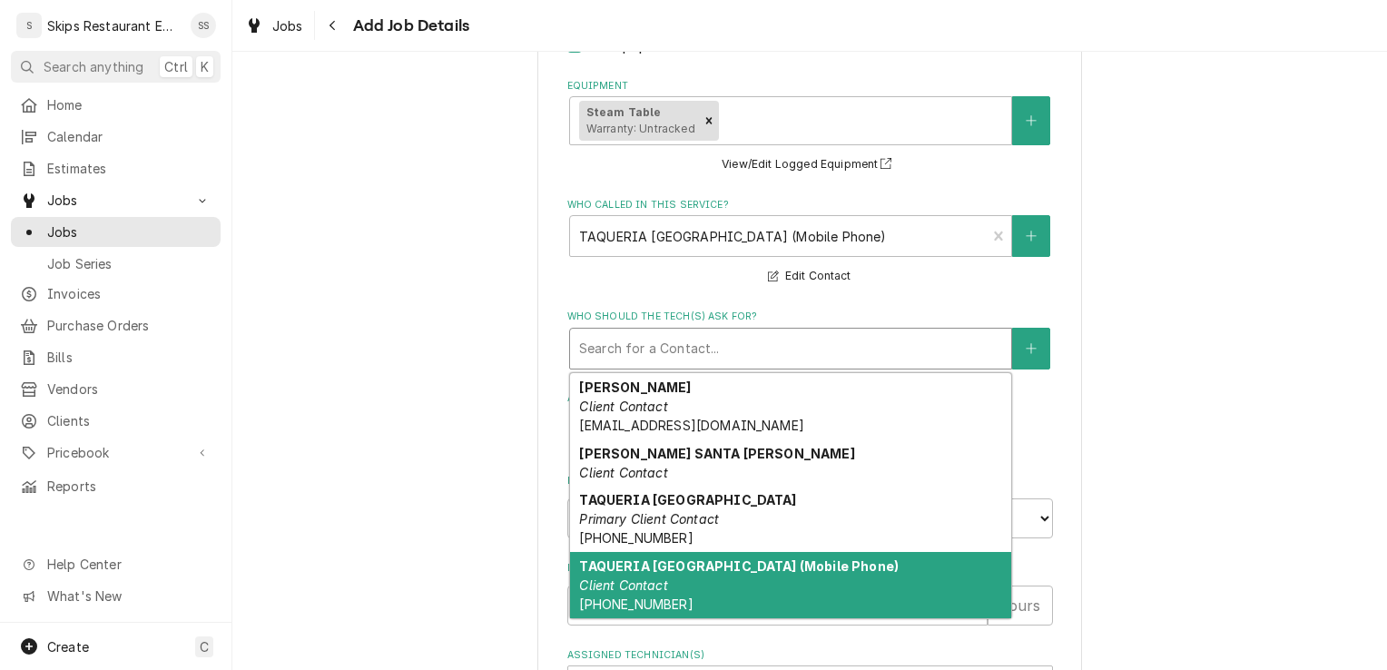
click at [641, 601] on span "(361) 935-9865" at bounding box center [635, 603] width 113 height 15
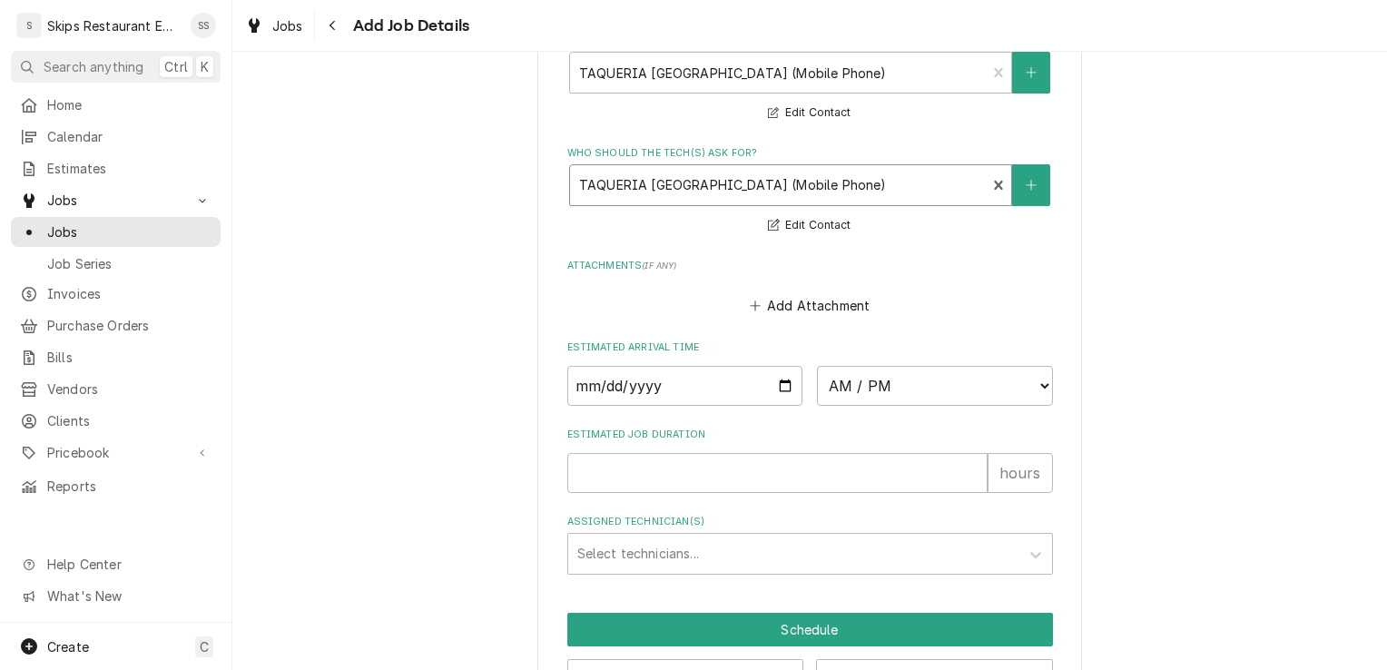
scroll to position [1546, 0]
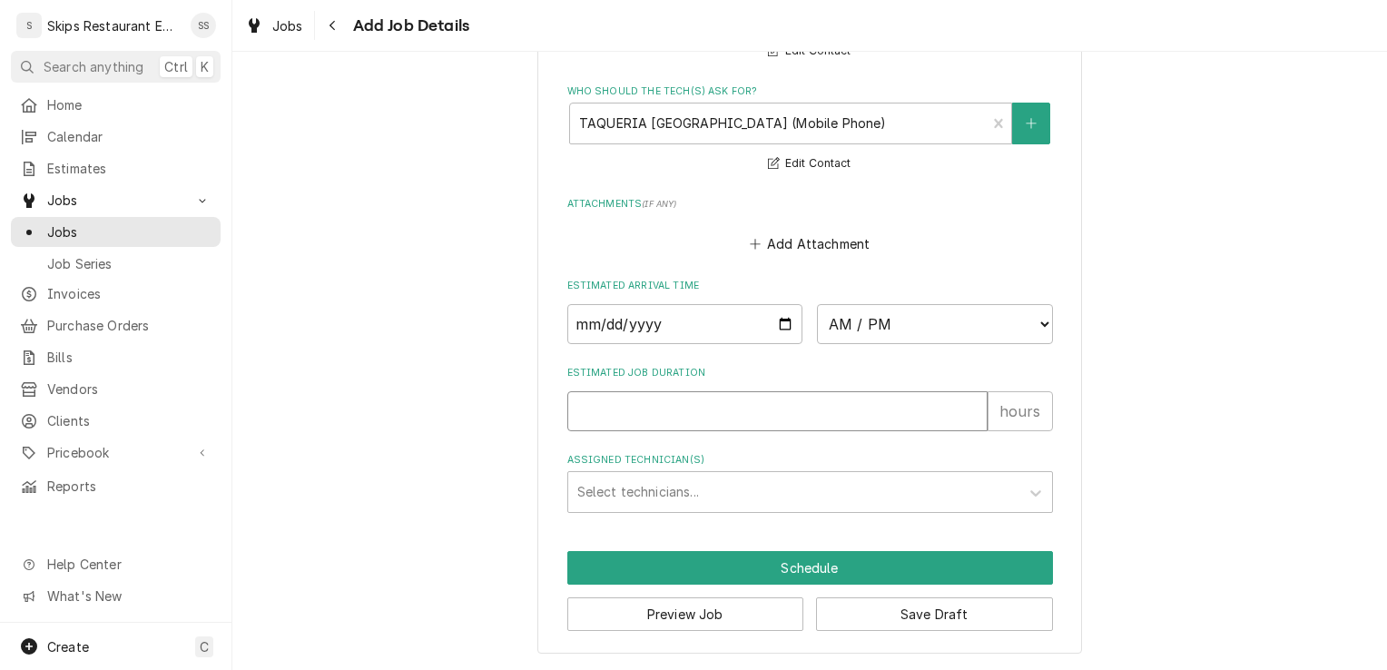
click at [589, 407] on input "Estimated Job Duration" at bounding box center [777, 411] width 420 height 40
type textarea "x"
type input "1"
type textarea "x"
type input "1"
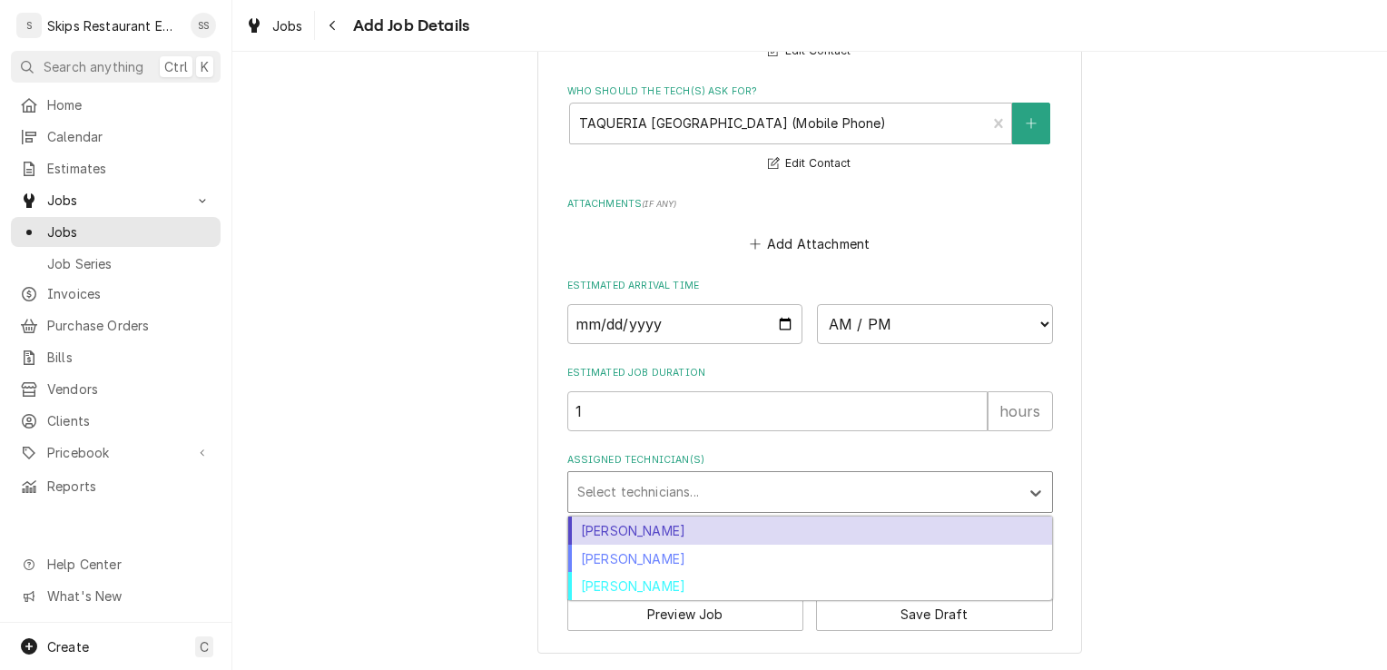
click at [599, 481] on div "Assigned Technician(s)" at bounding box center [793, 492] width 433 height 33
click at [596, 530] on div "Jason Marroquin" at bounding box center [810, 531] width 484 height 28
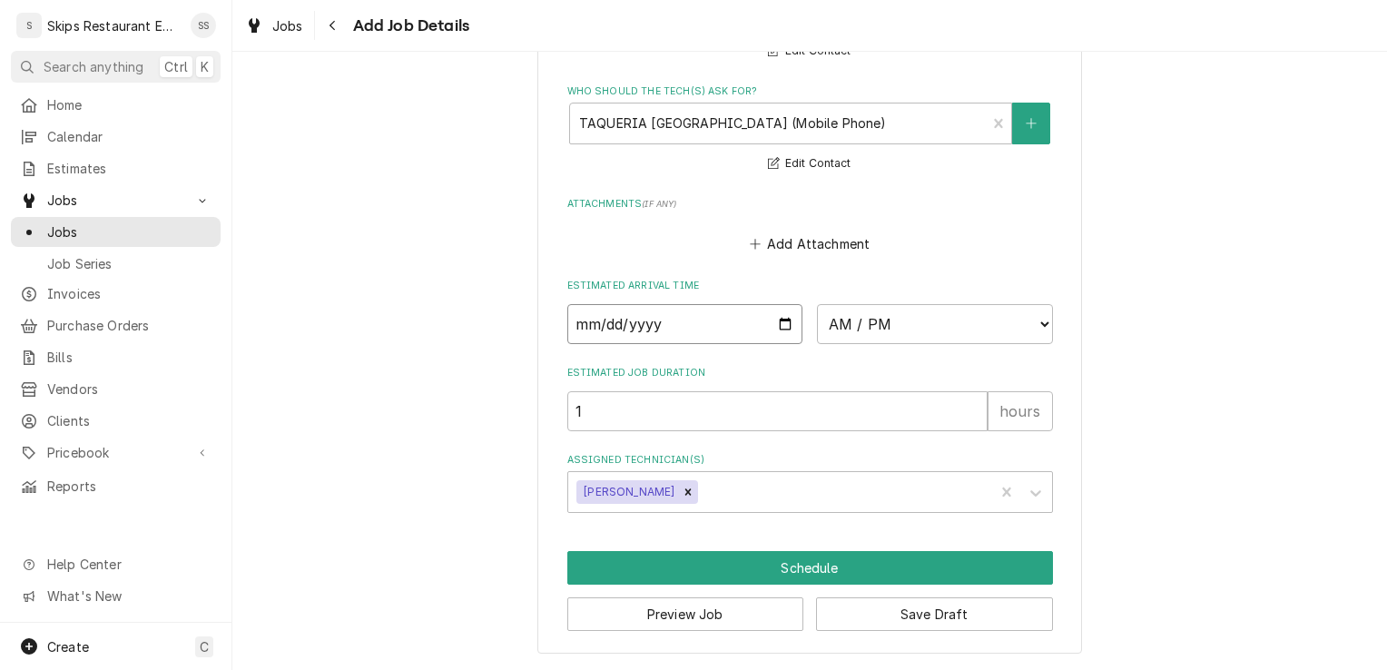
click at [781, 323] on input "Date" at bounding box center [685, 324] width 236 height 40
click at [883, 615] on button "Save Draft" at bounding box center [934, 614] width 237 height 34
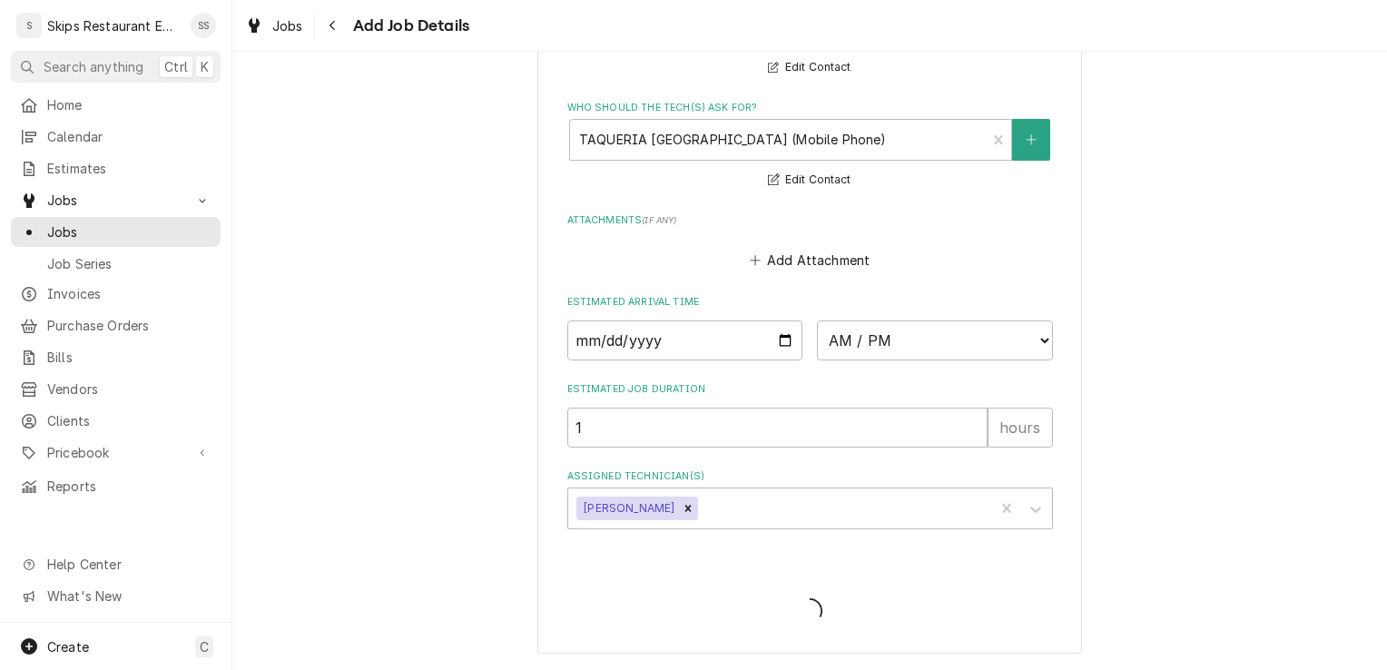
scroll to position [1529, 0]
type textarea "x"
